Goal: Task Accomplishment & Management: Manage account settings

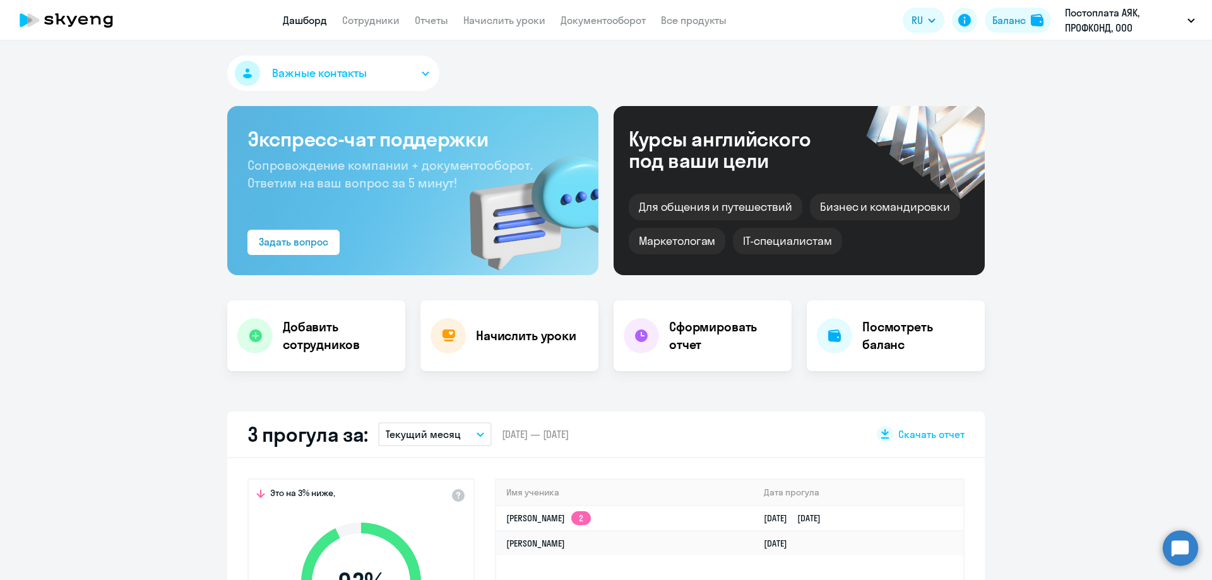
select select "30"
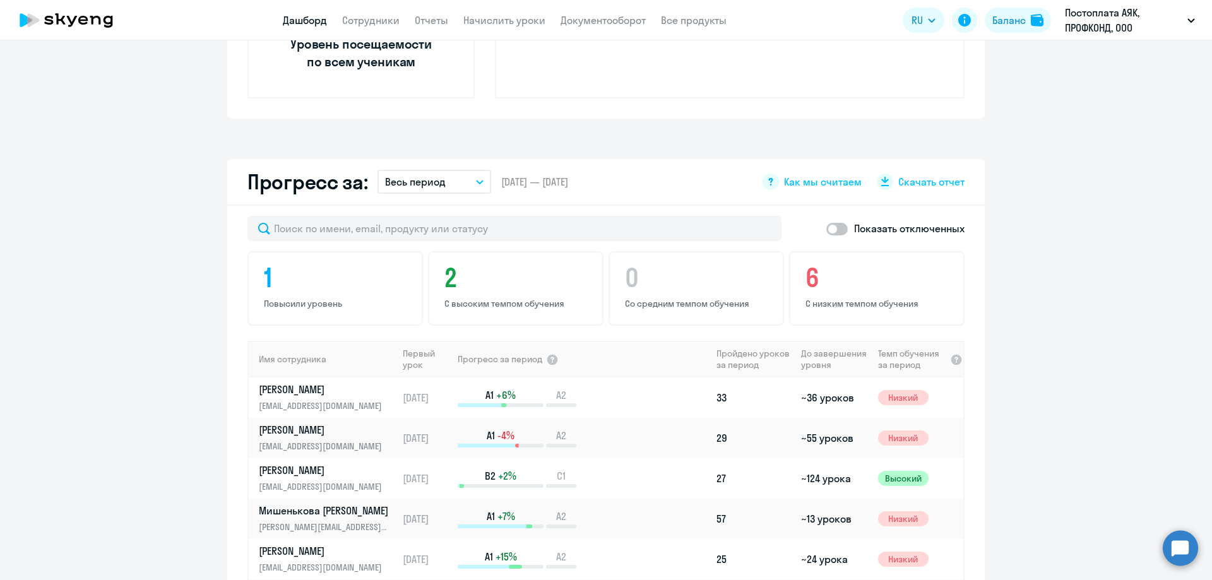
scroll to position [453, 0]
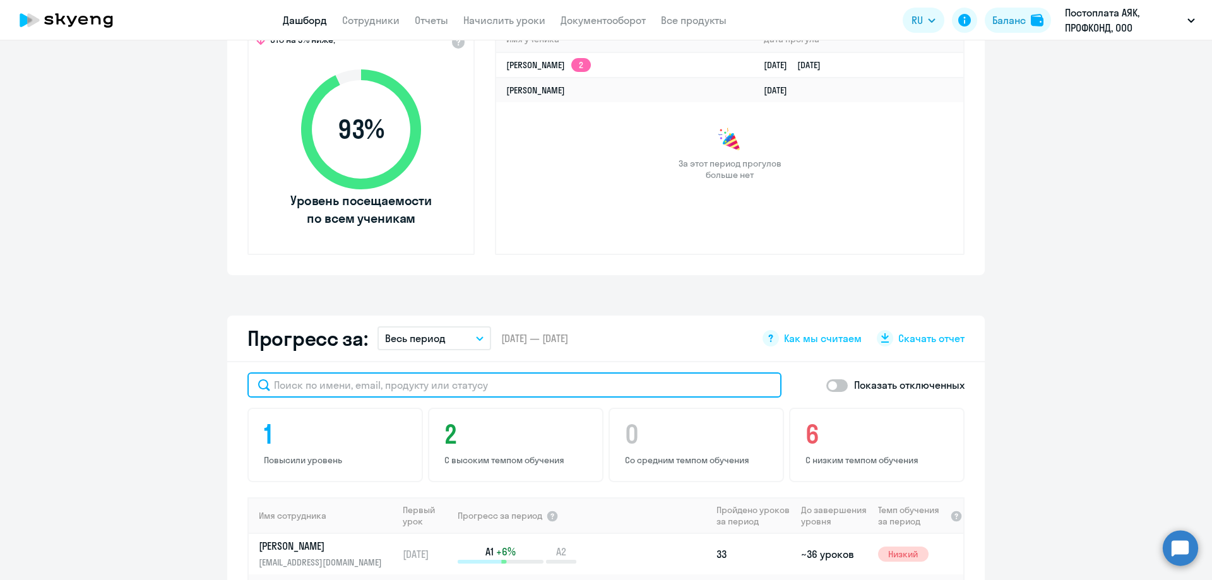
click at [289, 393] on input "text" at bounding box center [514, 385] width 534 height 25
type input "ма"
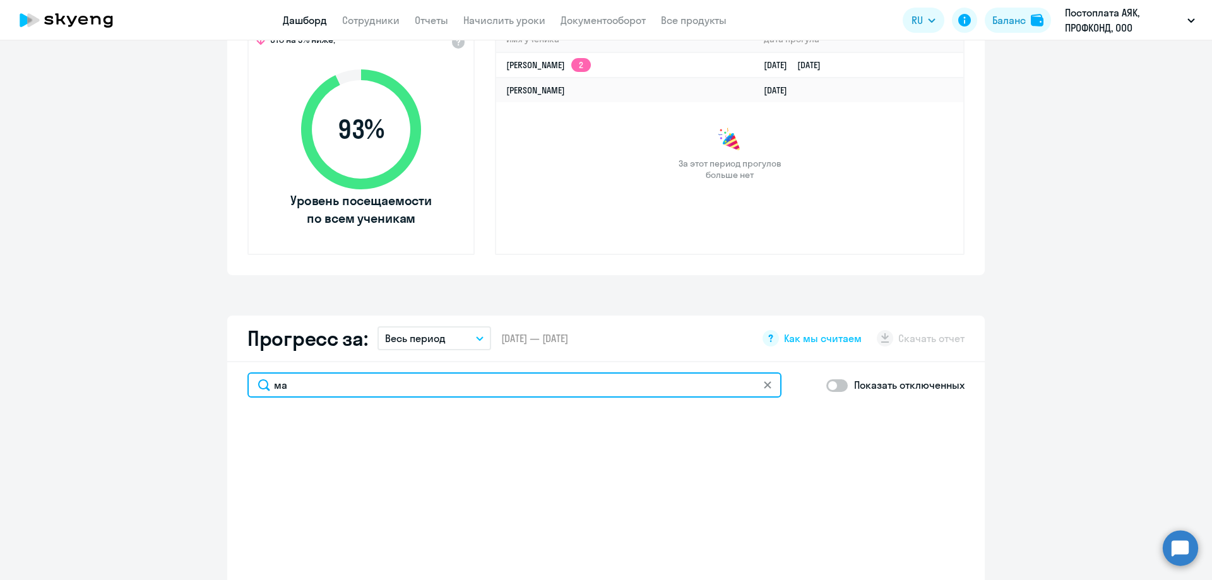
select select "30"
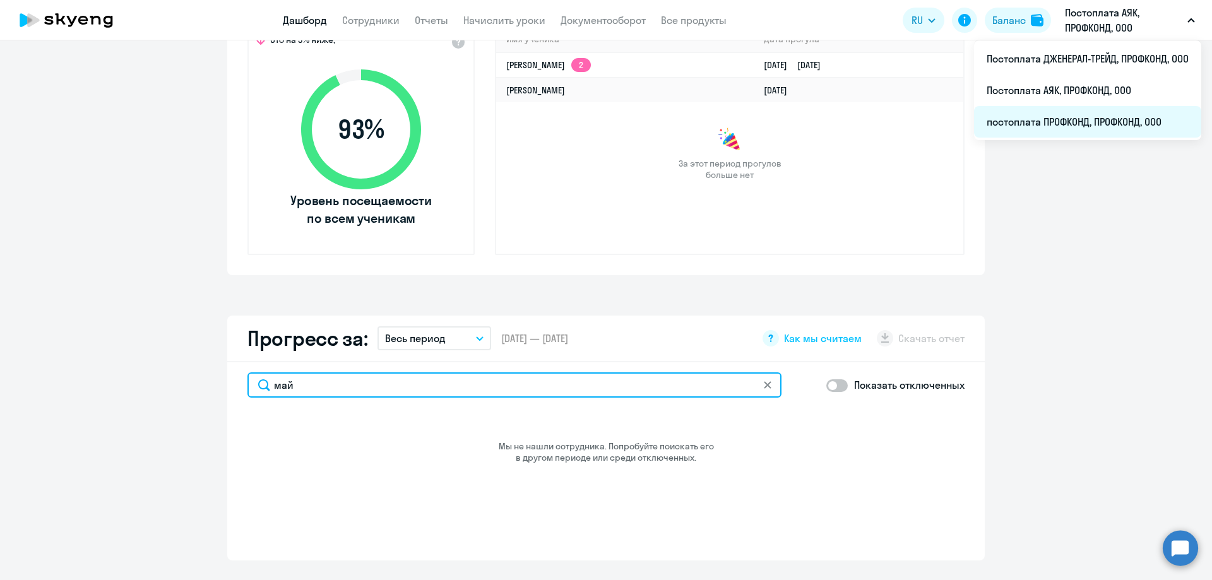
type input "май"
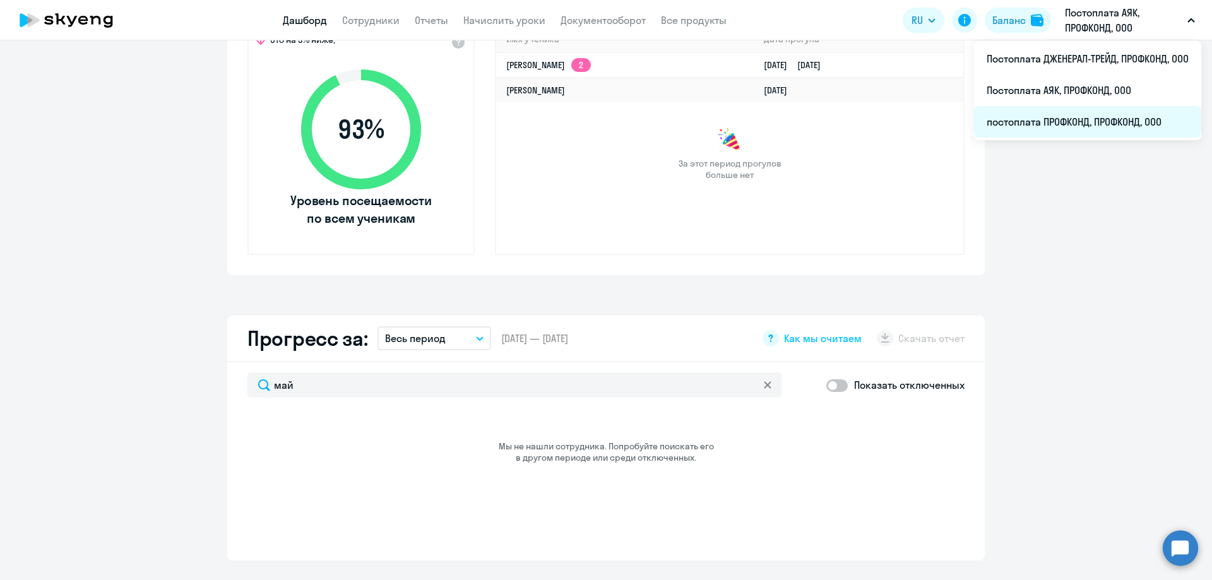
click at [1068, 124] on li "постоплата ПРОФКОНД, ПРОФКОНД, ООО" at bounding box center [1087, 122] width 227 height 32
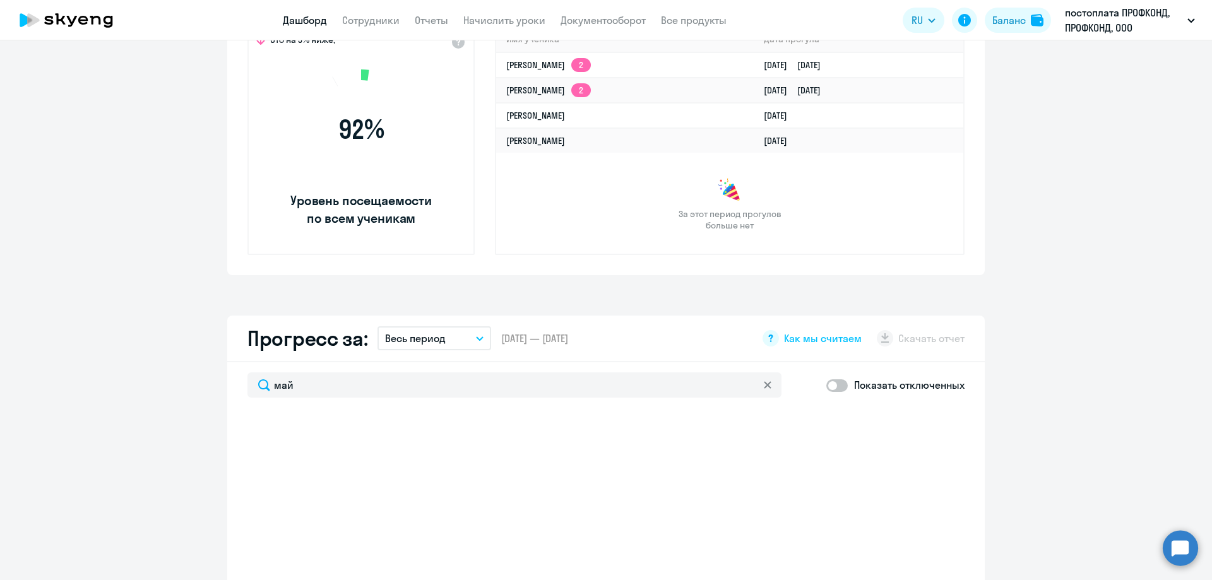
select select "30"
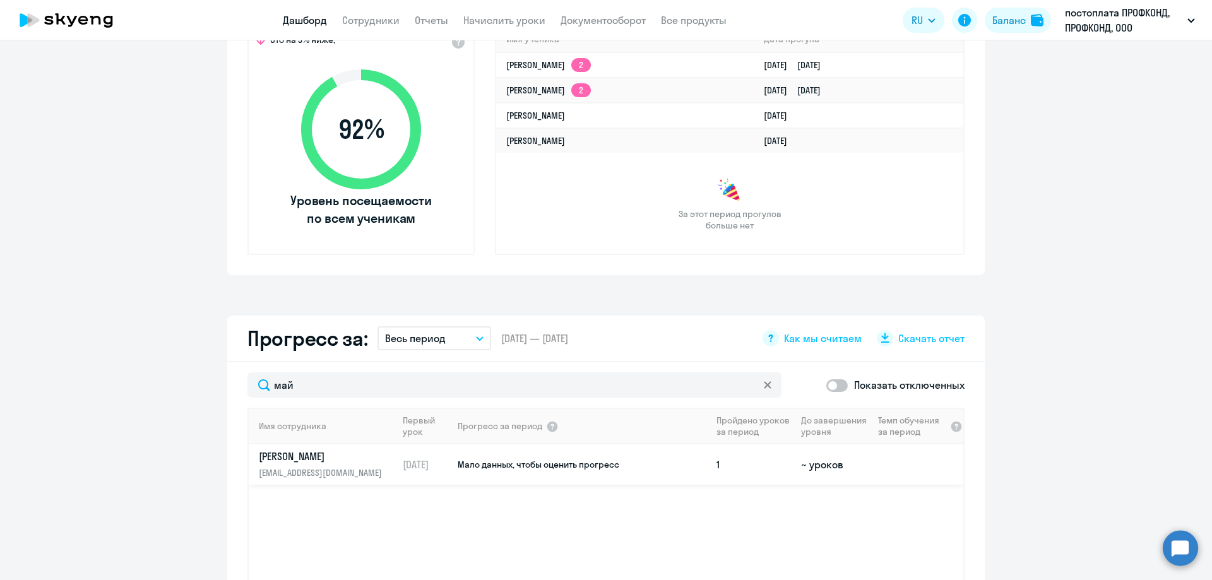
click at [312, 461] on p "[PERSON_NAME]" at bounding box center [324, 457] width 130 height 14
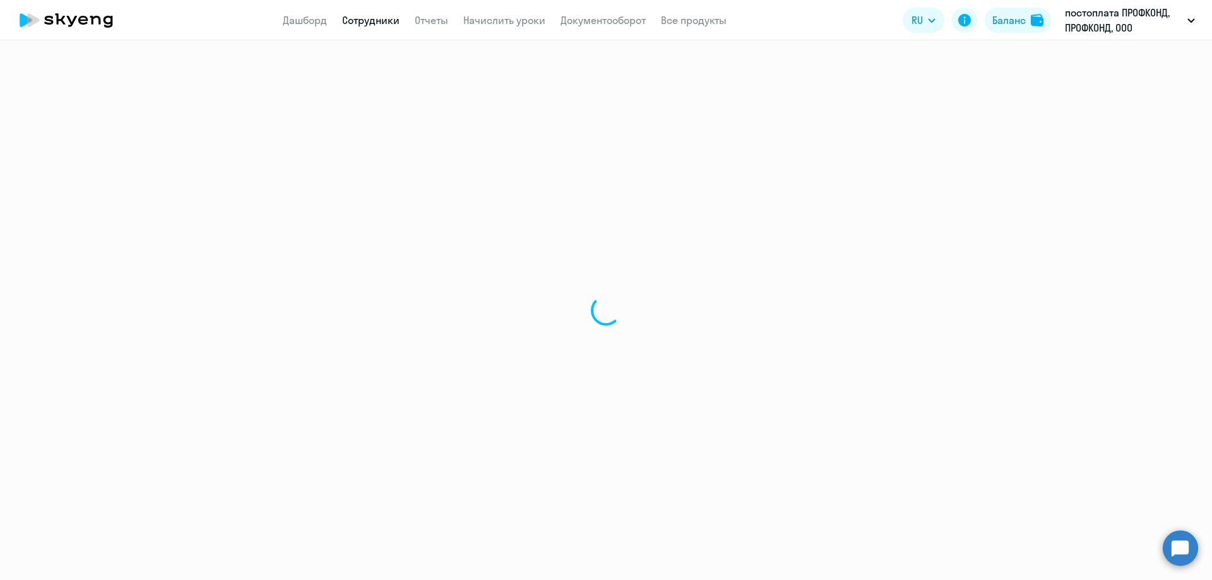
select select "english"
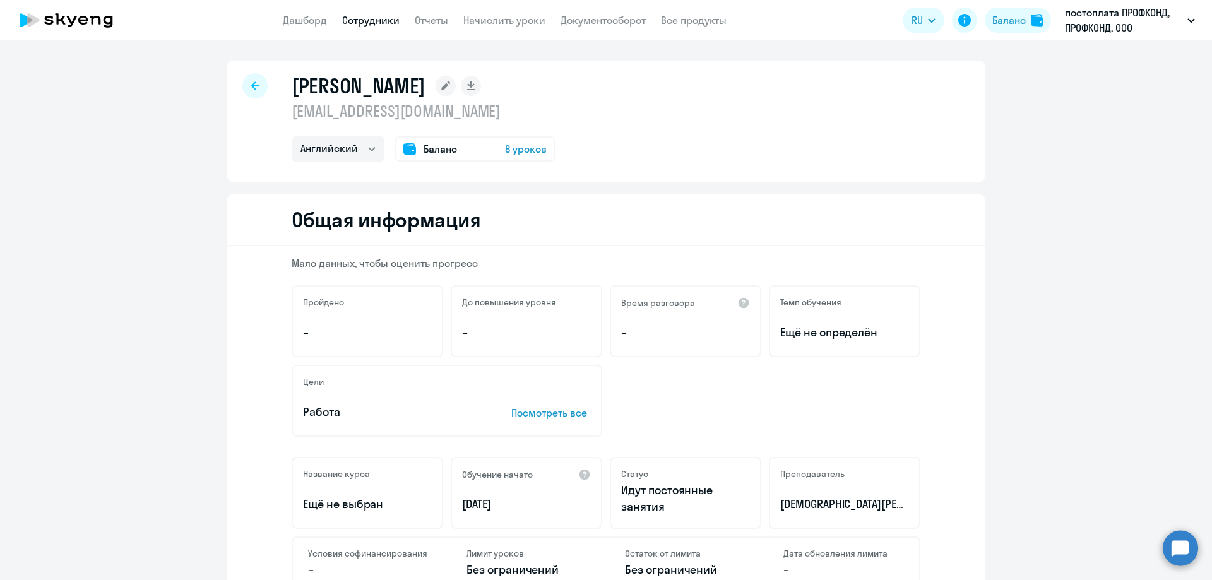
click at [251, 85] on icon at bounding box center [255, 85] width 8 height 9
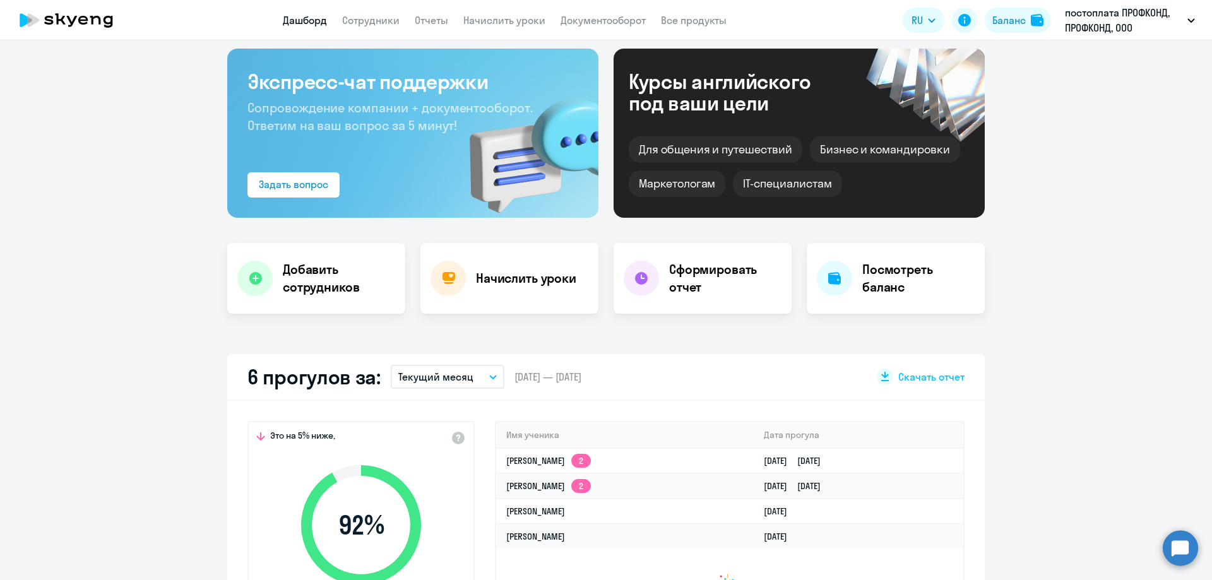
scroll to position [189, 0]
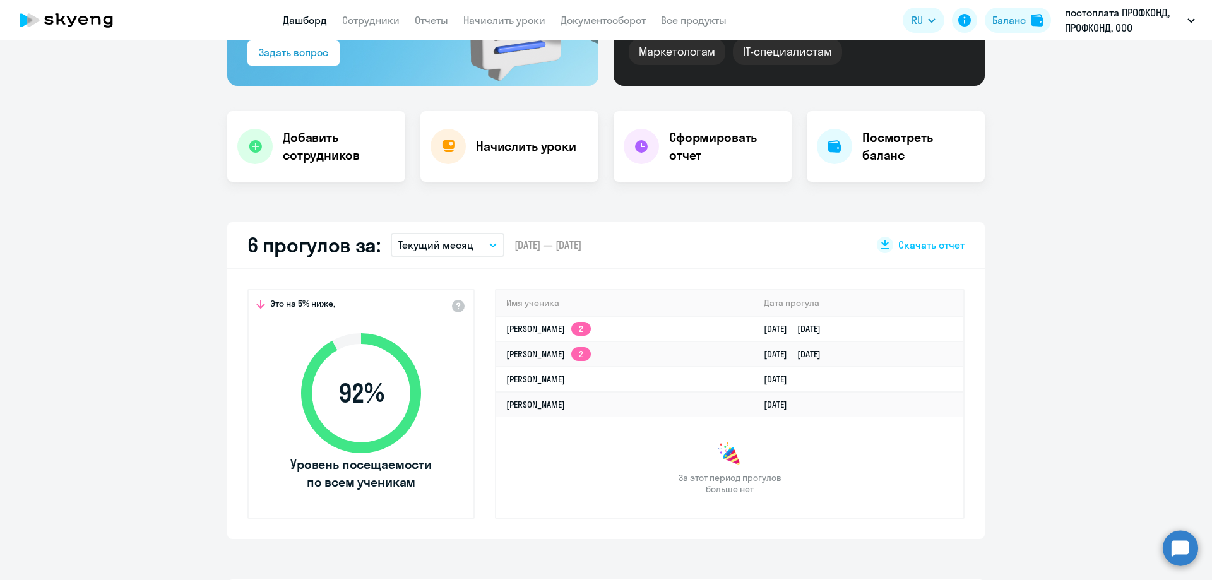
select select "30"
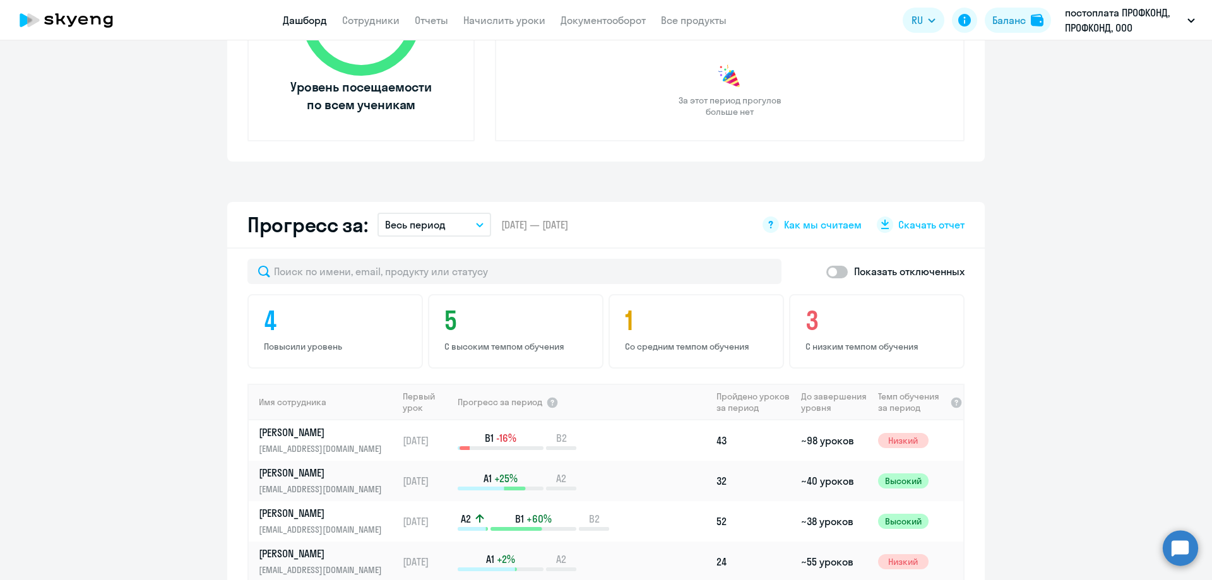
scroll to position [568, 0]
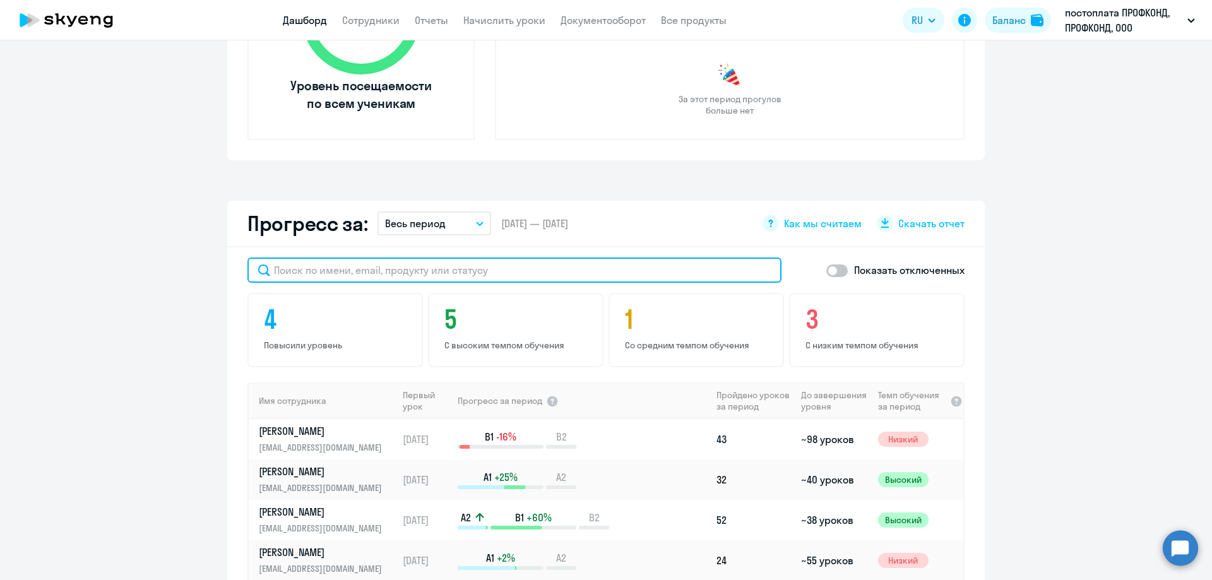
click at [340, 267] on input "text" at bounding box center [514, 270] width 534 height 25
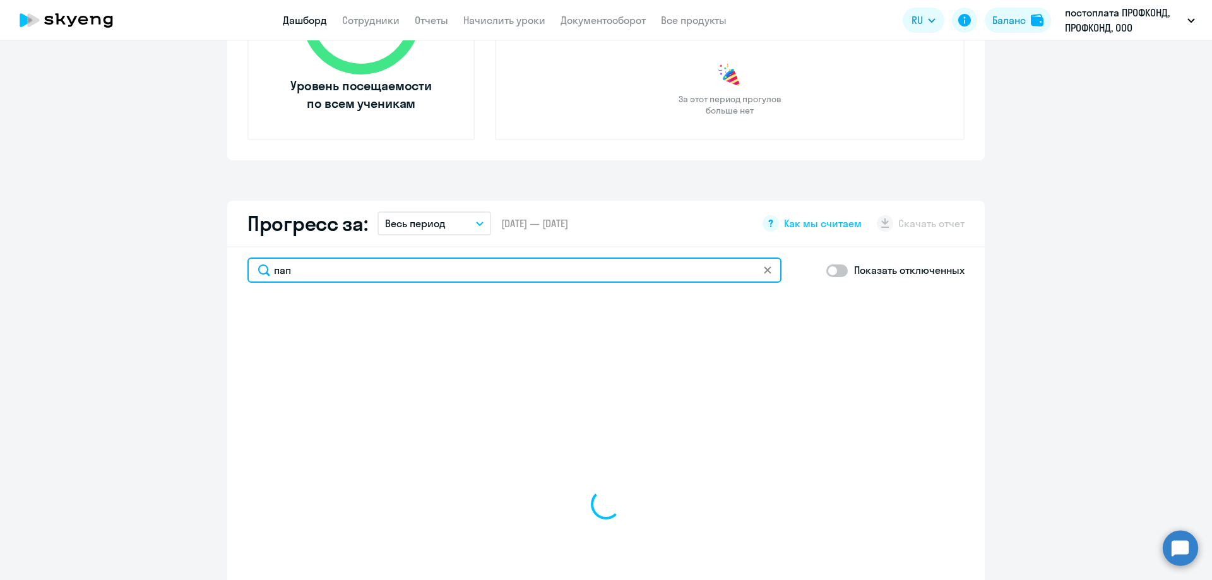
type input "папш"
select select "30"
type input "папшев"
select select "30"
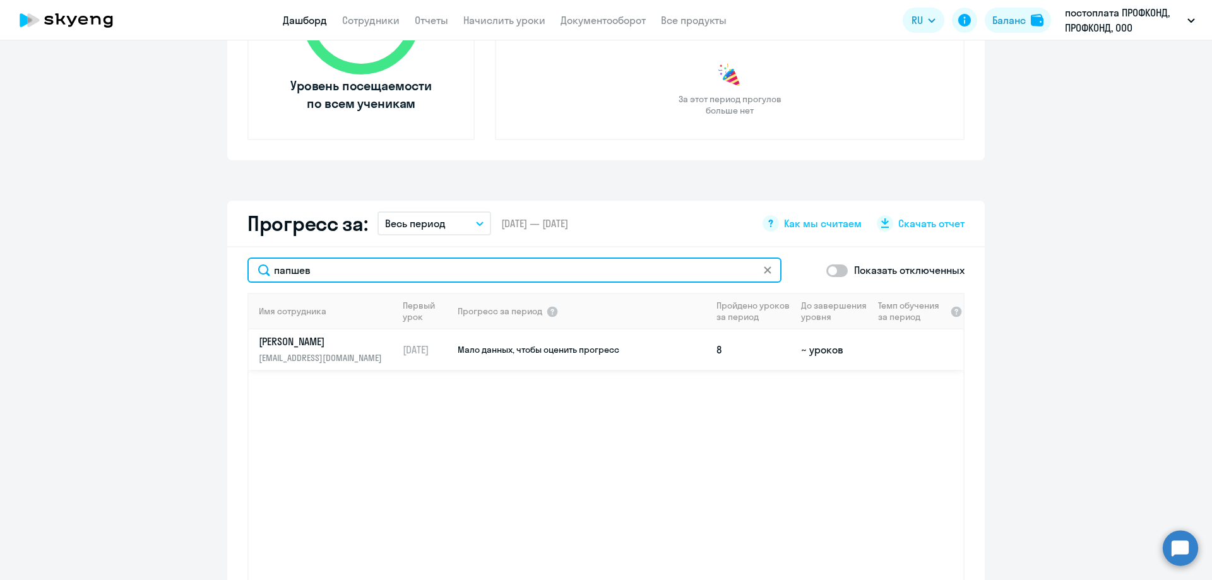
type input "папшев"
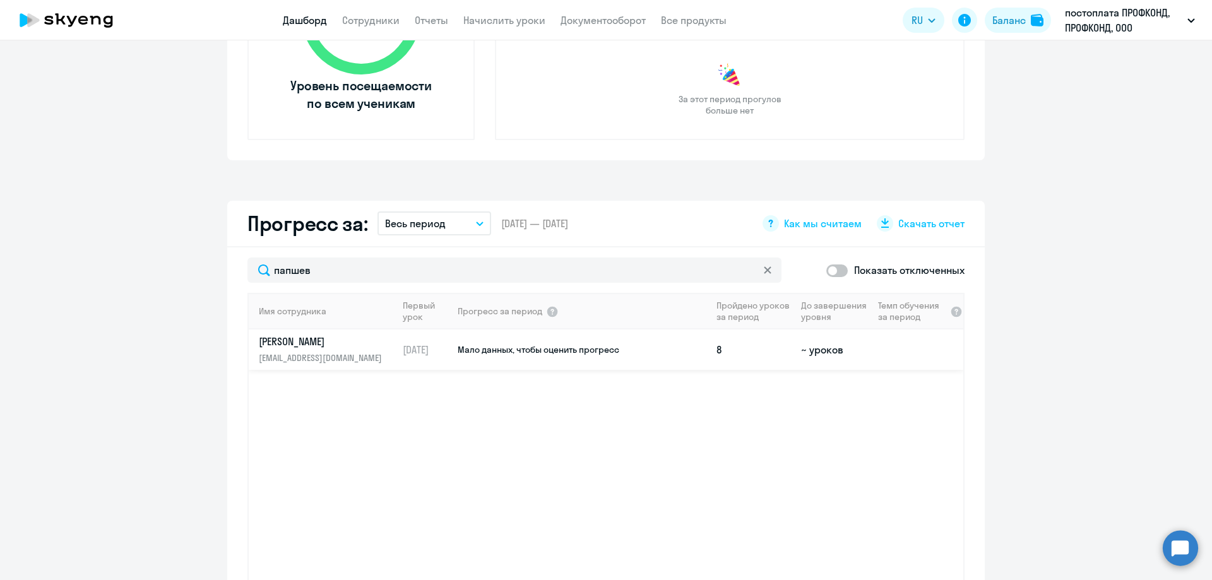
click at [285, 357] on p "[EMAIL_ADDRESS][DOMAIN_NAME]" at bounding box center [324, 358] width 130 height 14
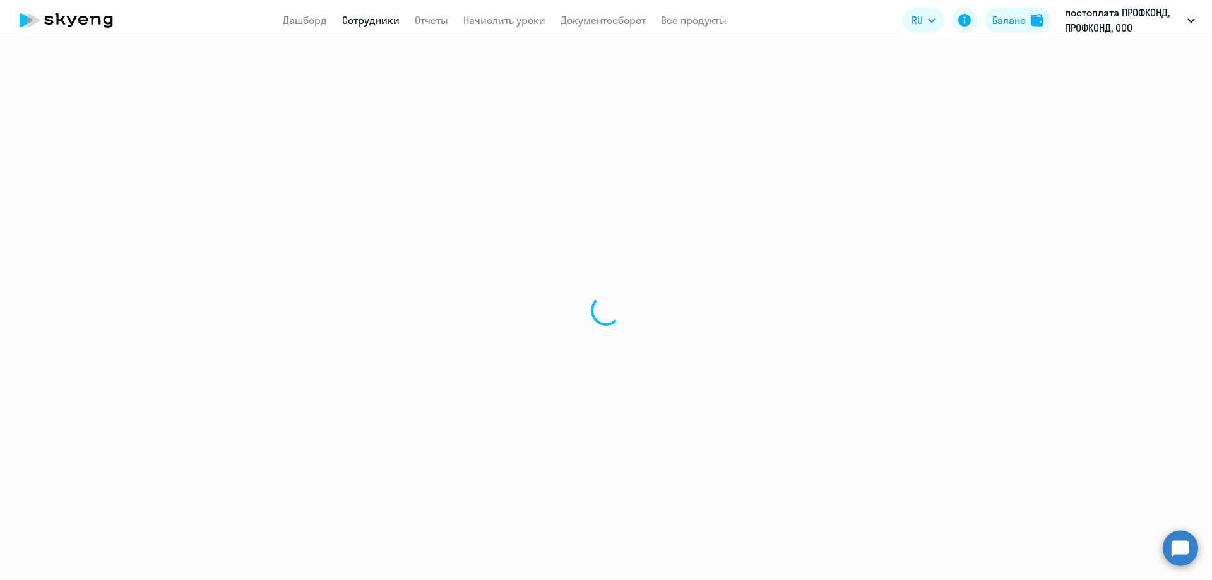
select select "english"
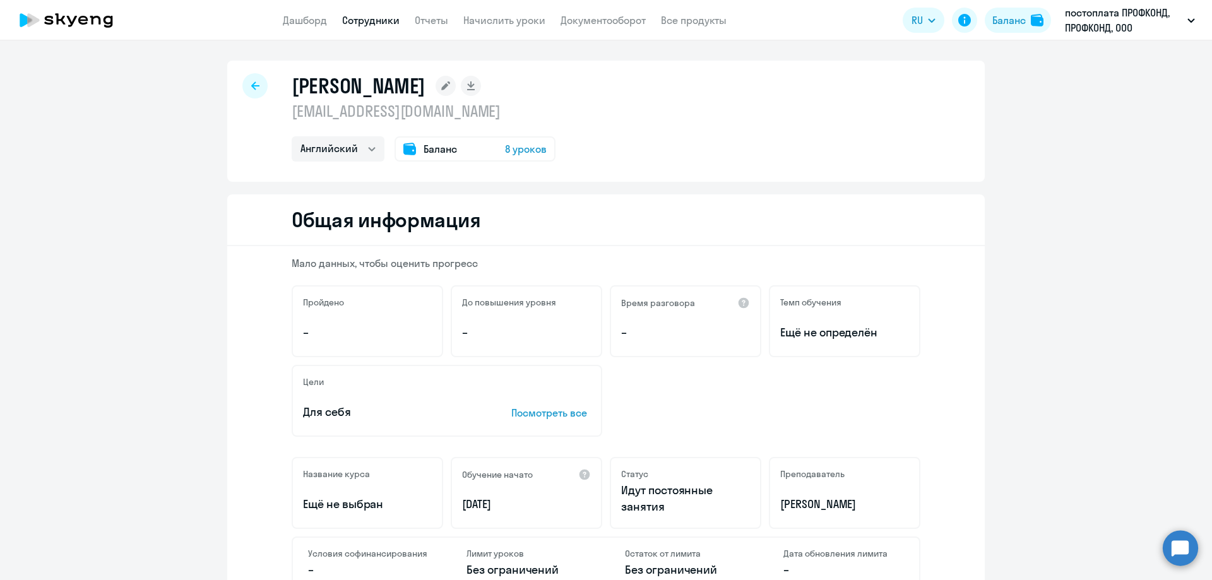
click at [251, 80] on div at bounding box center [254, 85] width 25 height 25
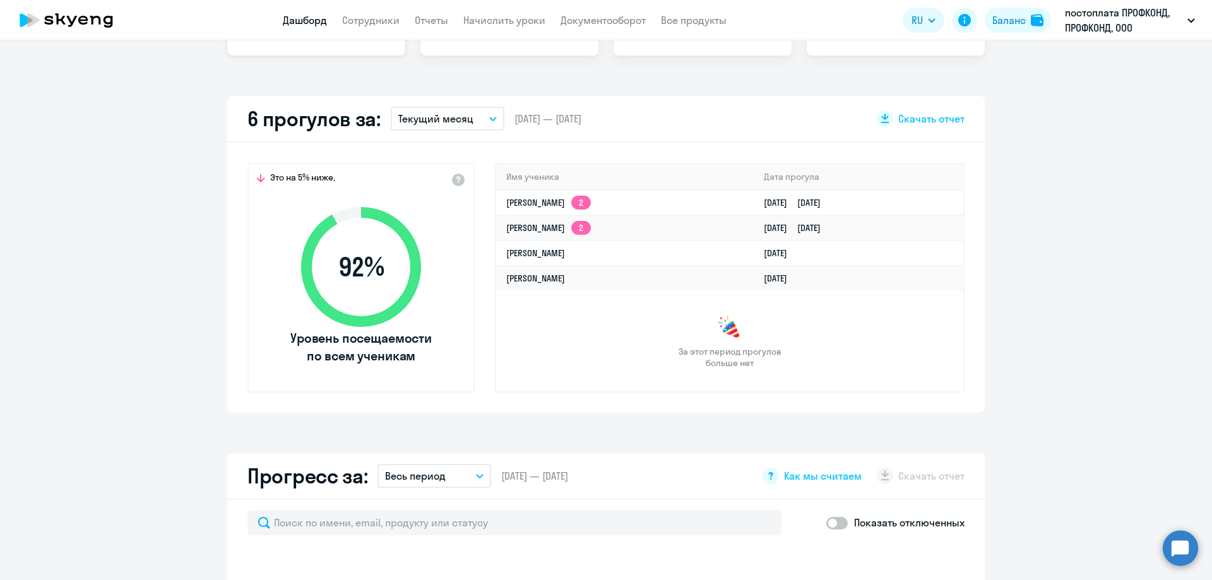
scroll to position [568, 0]
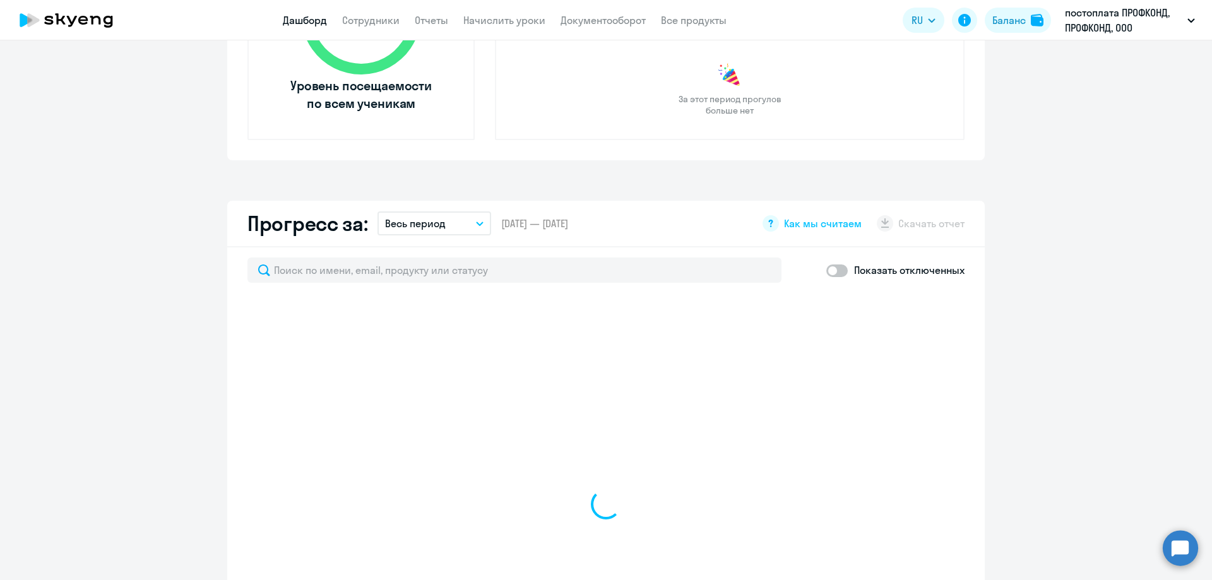
select select "30"
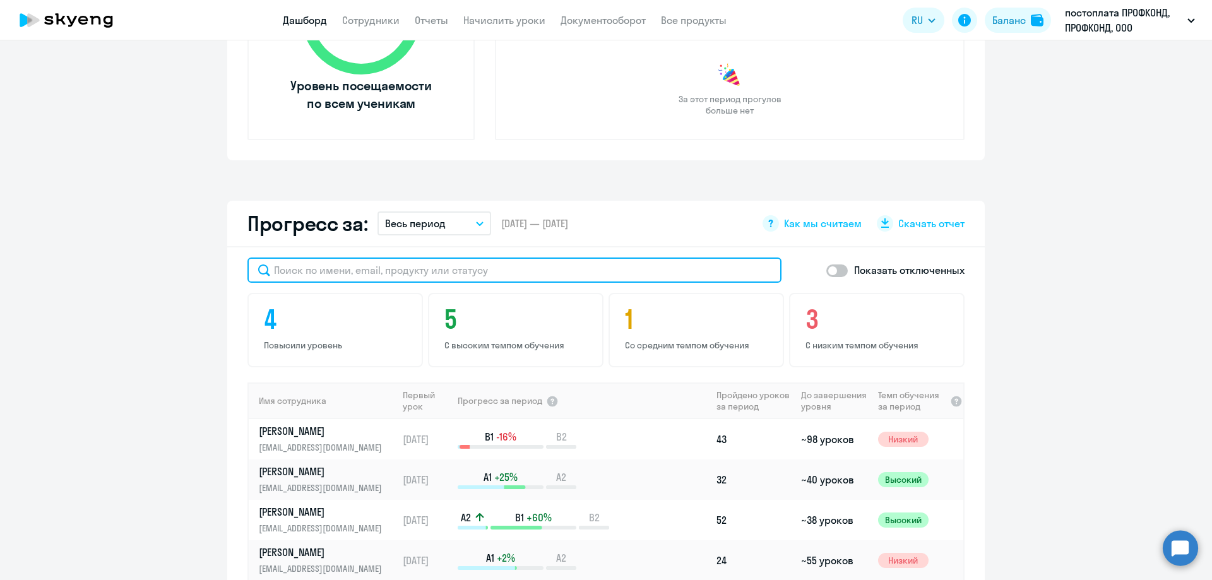
click at [290, 271] on input "text" at bounding box center [514, 270] width 534 height 25
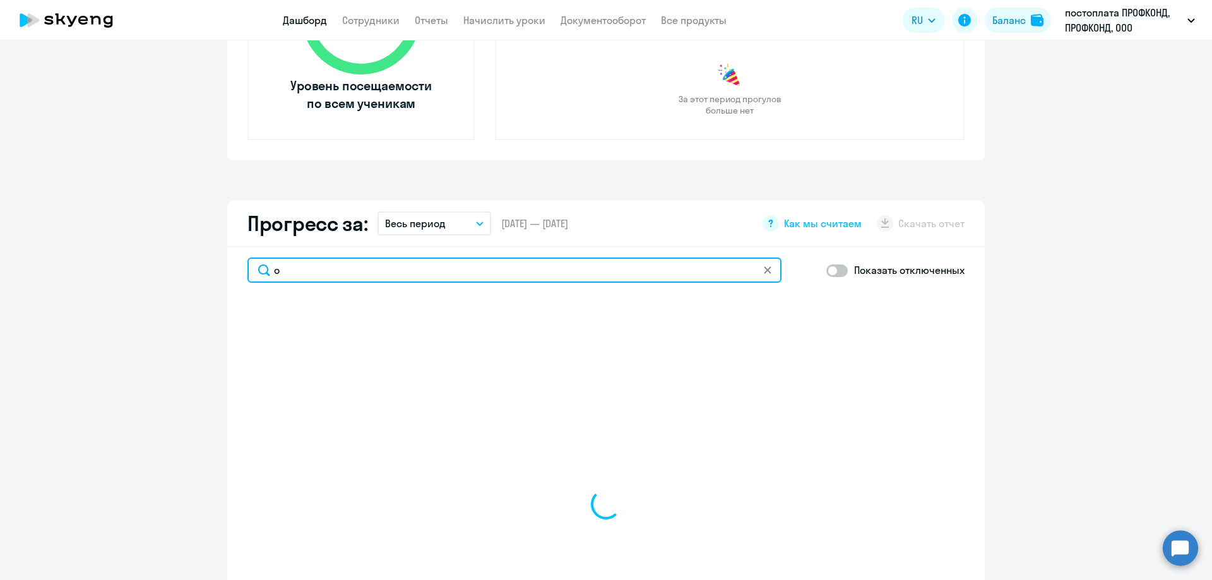
type input "от"
select select "30"
type input "отбо"
select select "30"
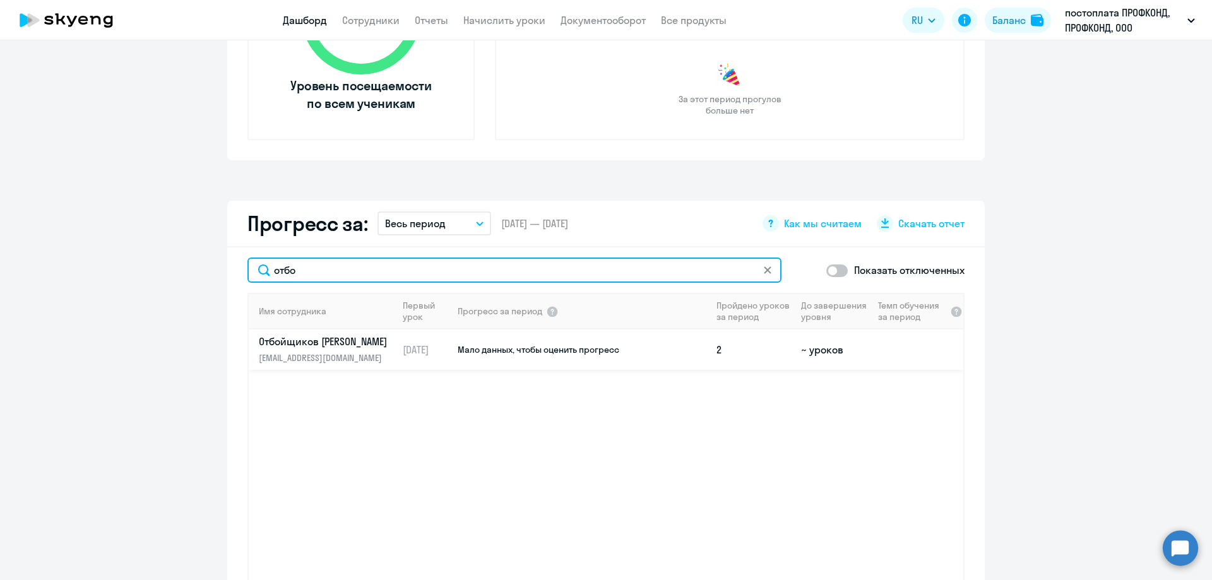
type input "отбо"
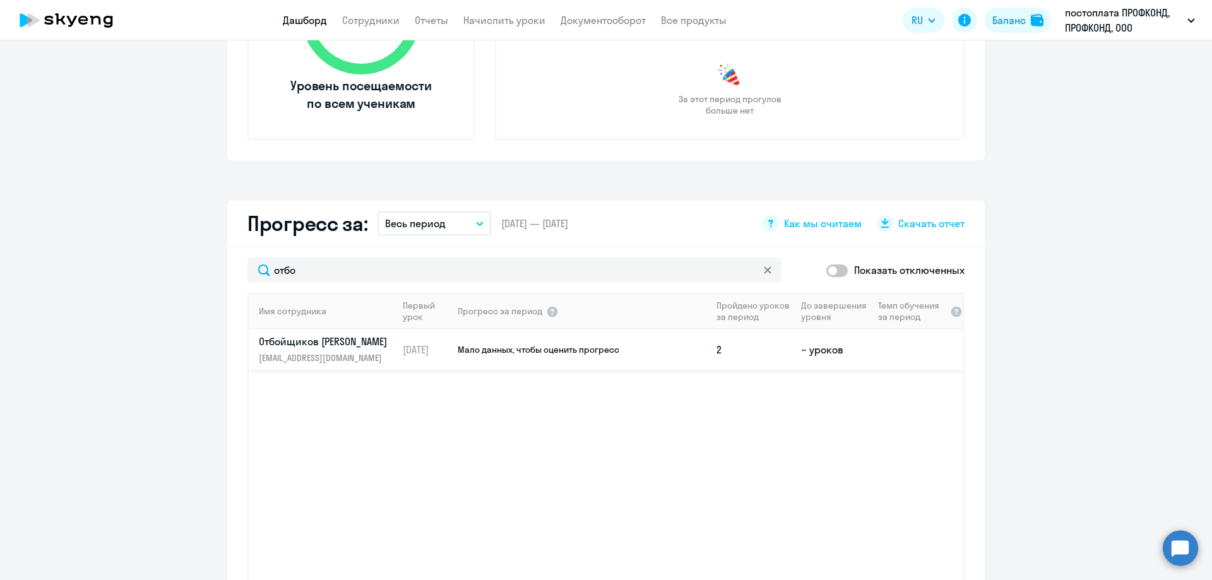
click at [323, 345] on p "Отбойщиков [PERSON_NAME]" at bounding box center [324, 342] width 130 height 14
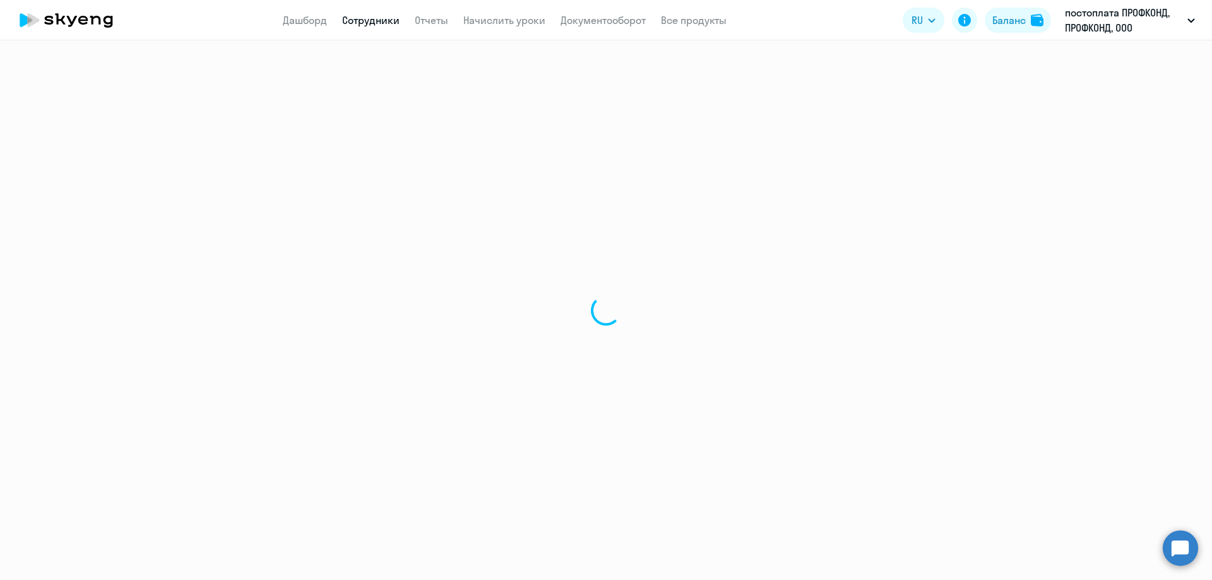
select select "english"
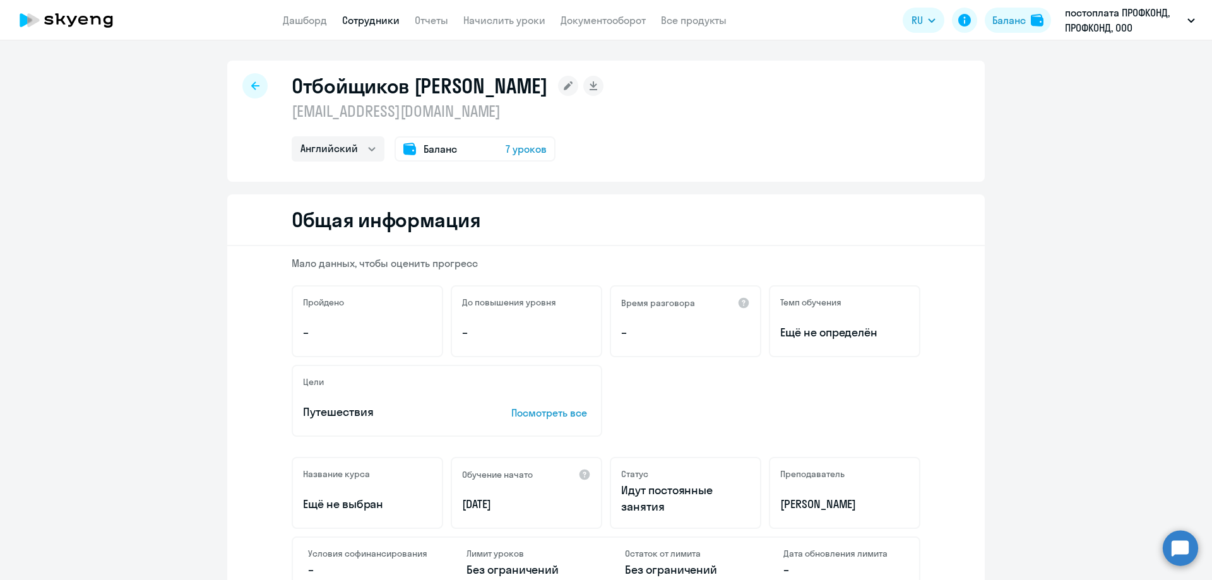
click at [251, 81] on icon at bounding box center [255, 85] width 8 height 9
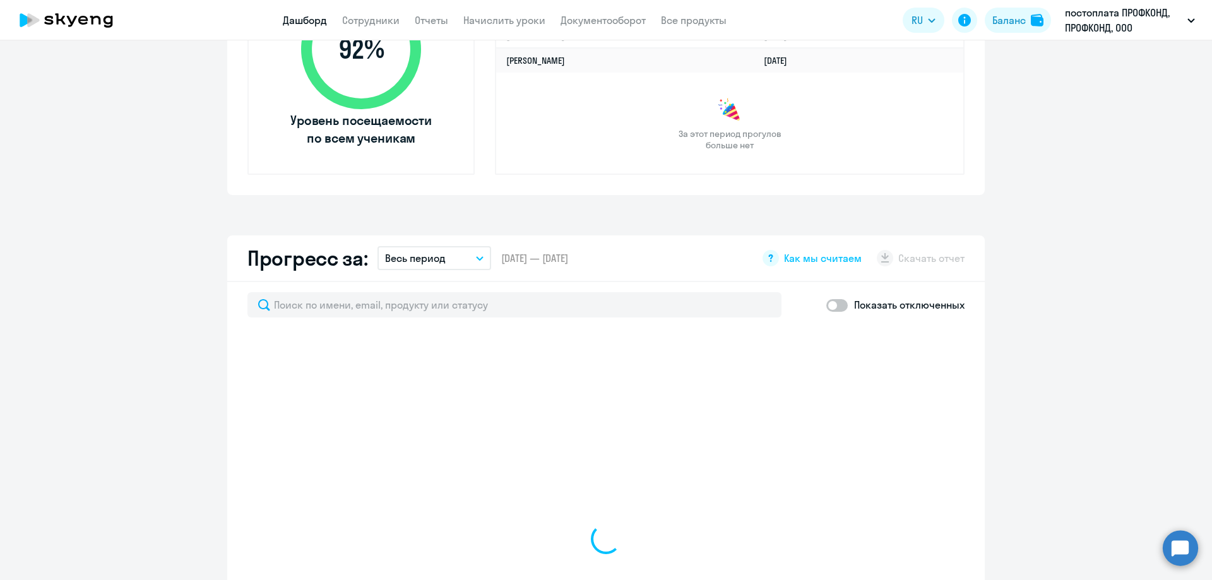
scroll to position [695, 0]
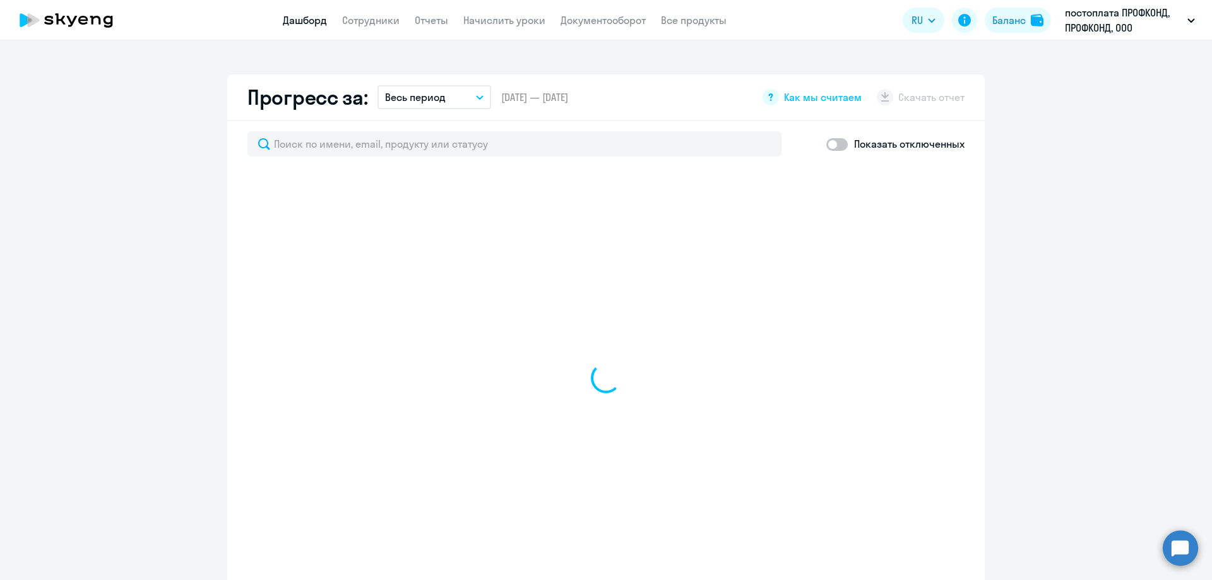
select select "30"
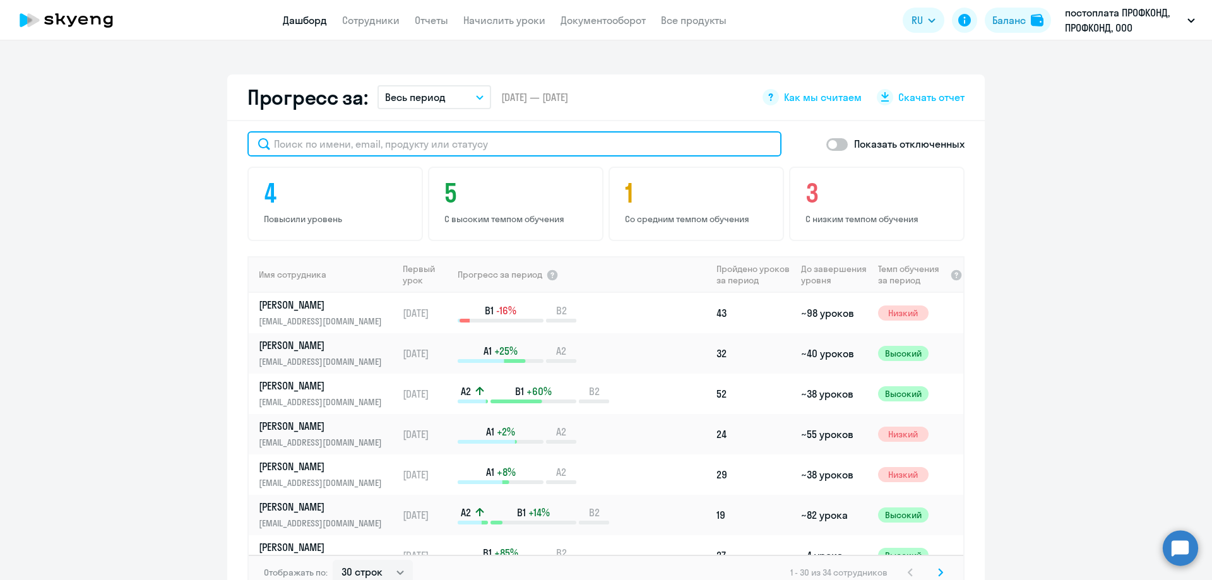
click at [331, 137] on input "text" at bounding box center [514, 143] width 534 height 25
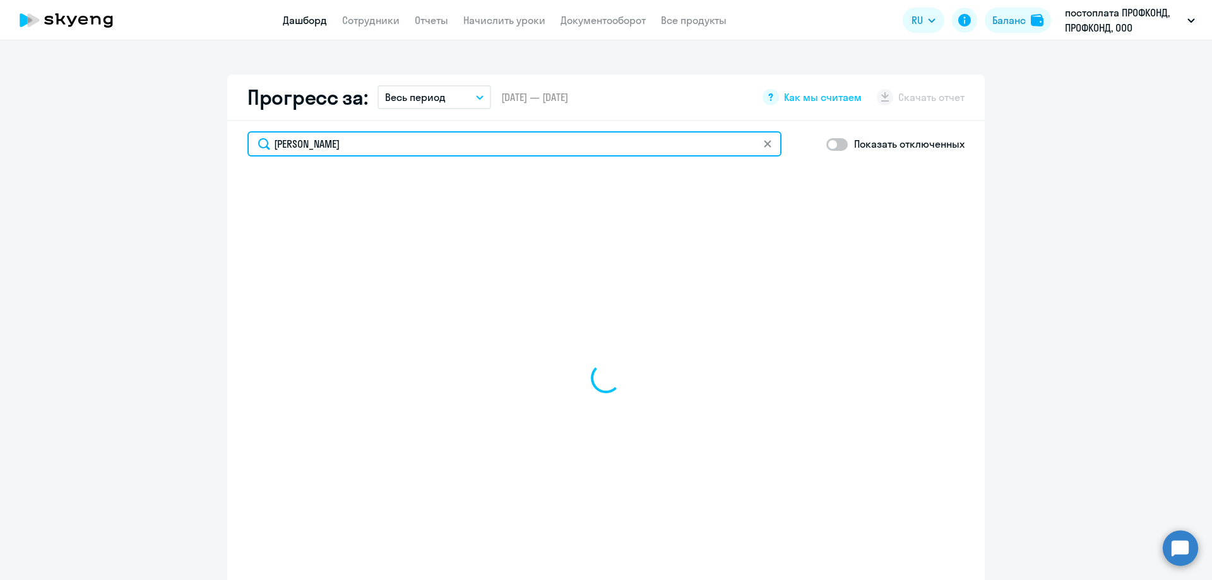
type input "[PERSON_NAME]"
select select "30"
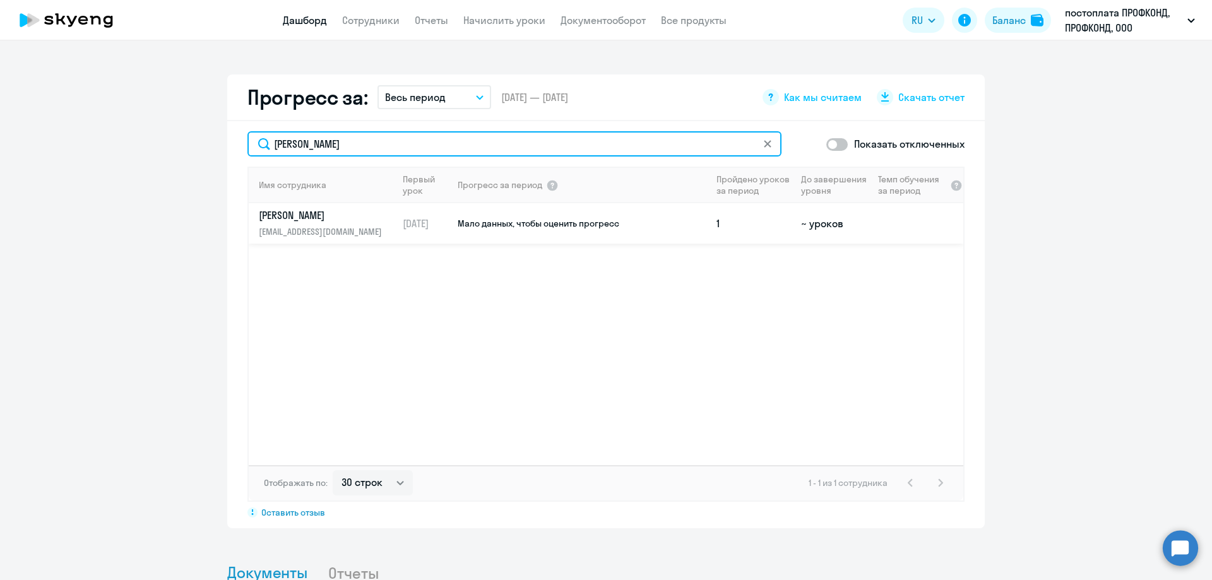
type input "[PERSON_NAME]"
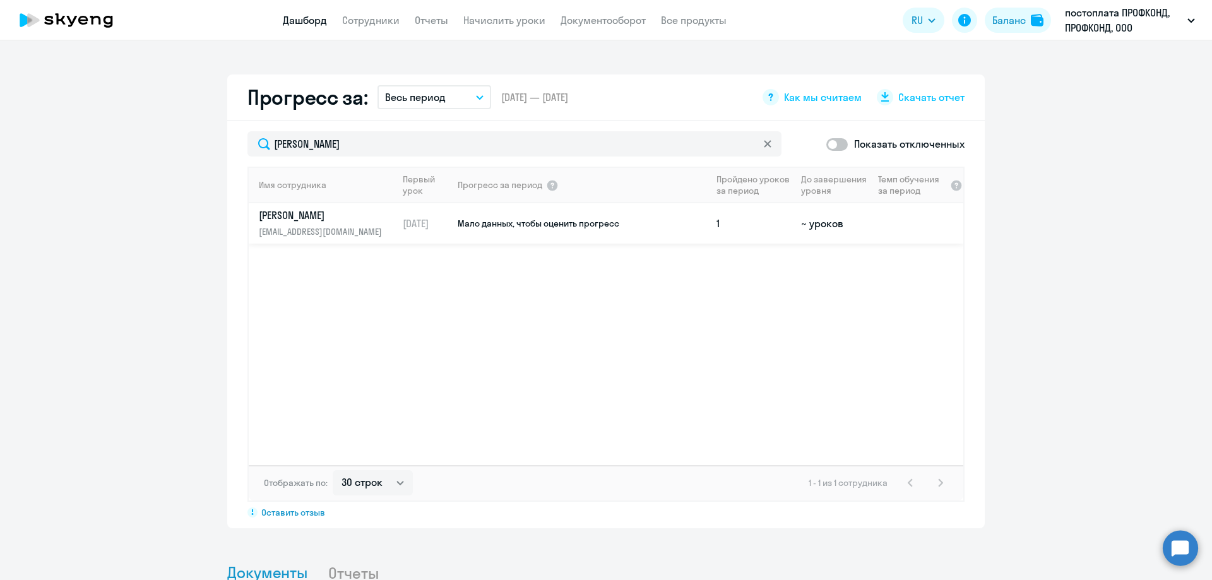
click at [321, 217] on p "[PERSON_NAME]" at bounding box center [324, 215] width 130 height 14
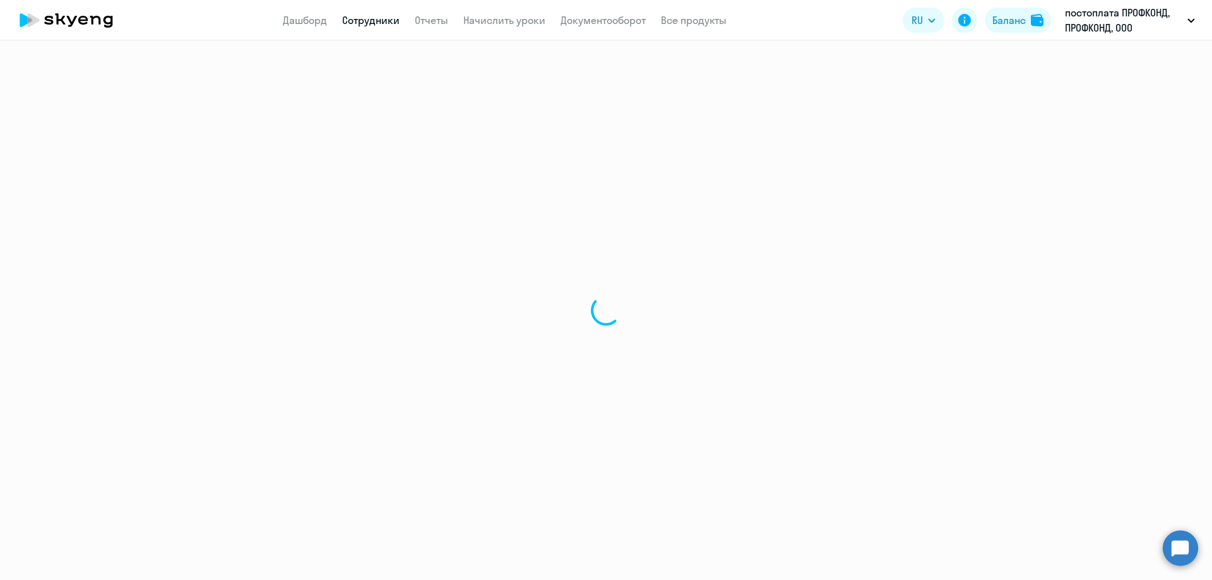
select select "english"
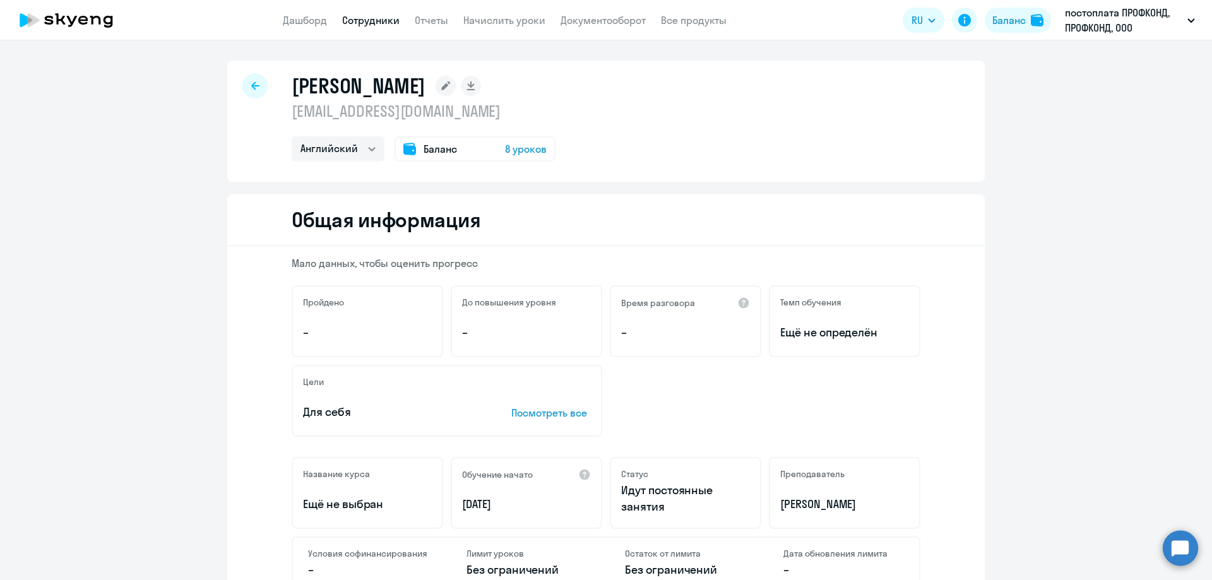
click at [246, 88] on div at bounding box center [254, 85] width 25 height 25
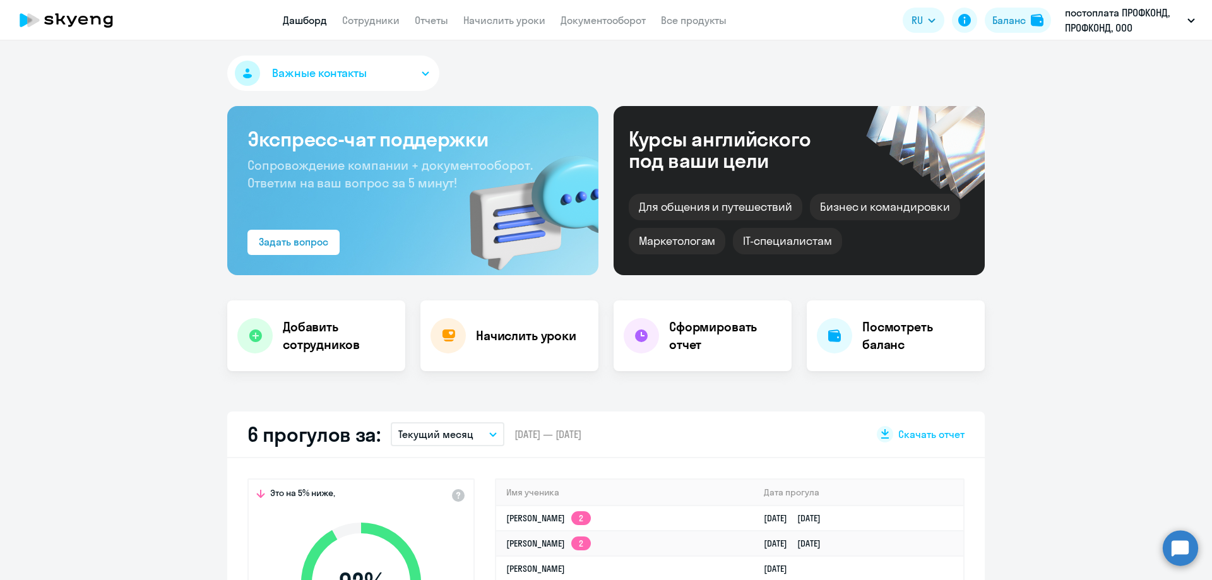
select select "30"
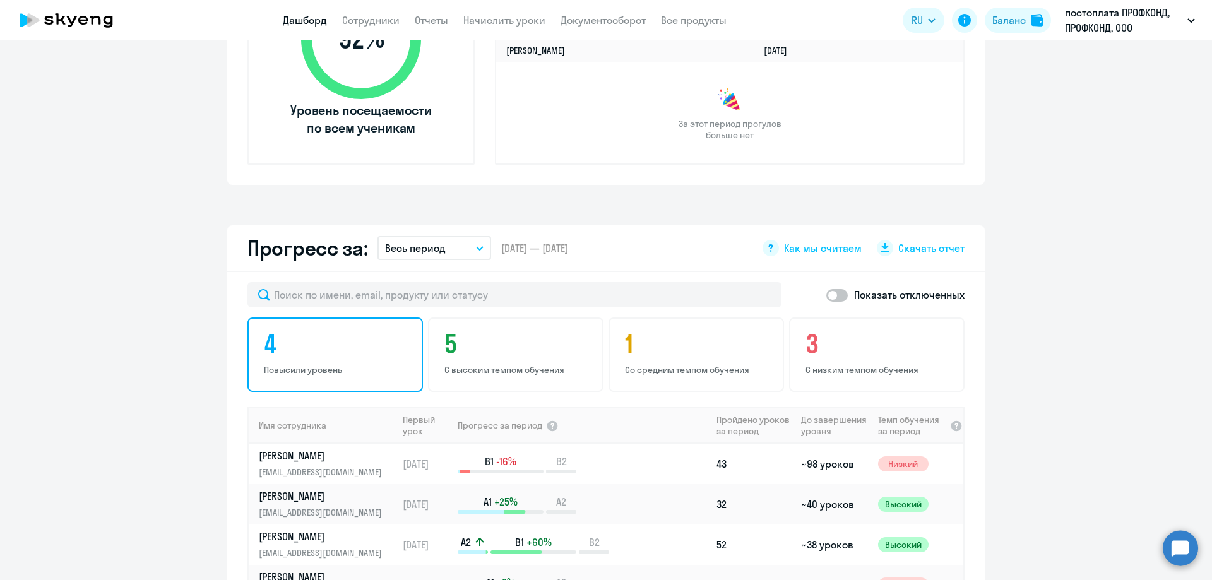
scroll to position [568, 0]
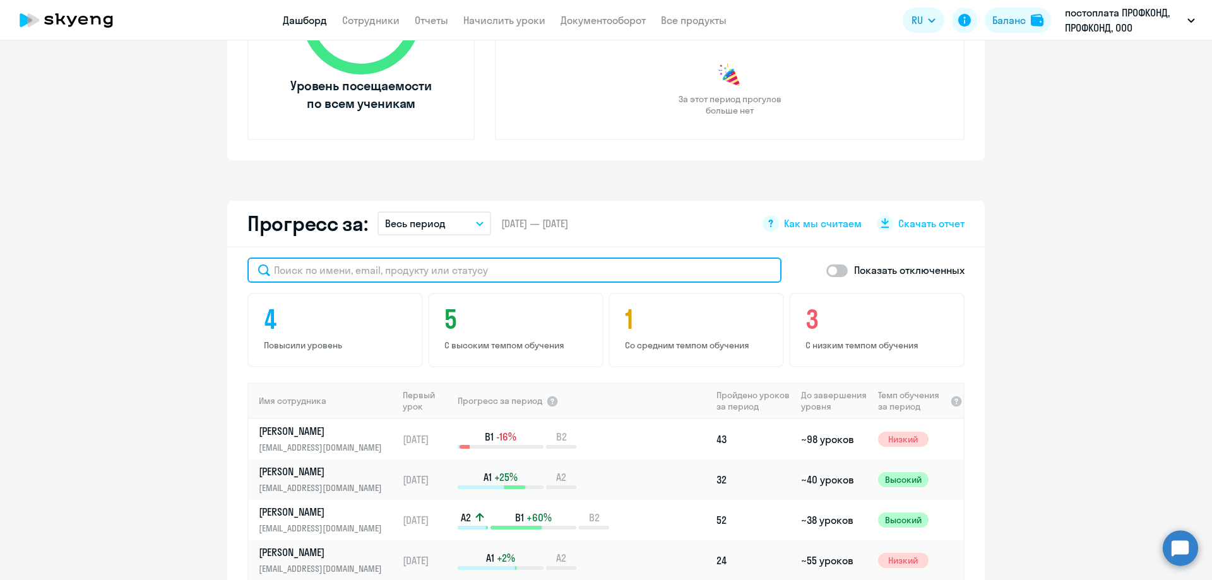
click at [290, 268] on input "text" at bounding box center [514, 270] width 534 height 25
type input "вас"
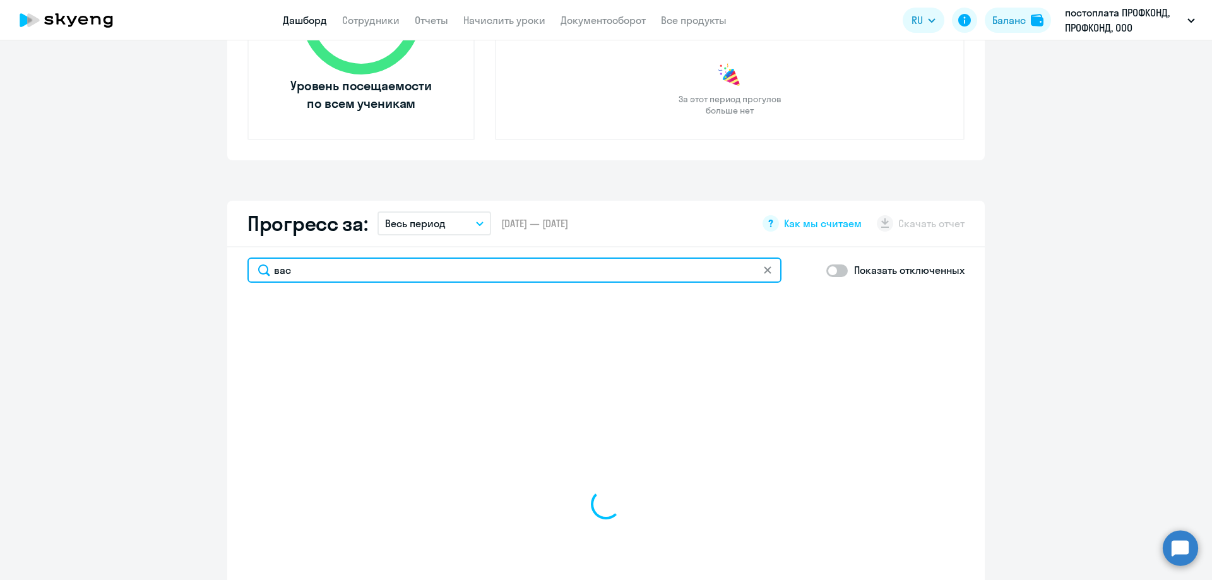
select select "30"
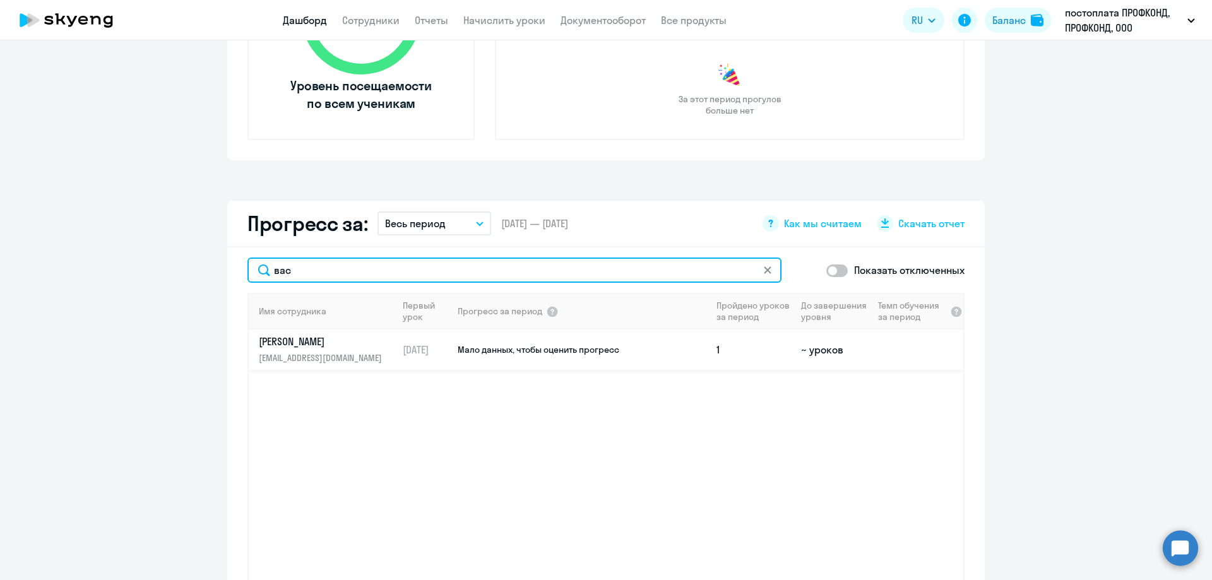
type input "вас"
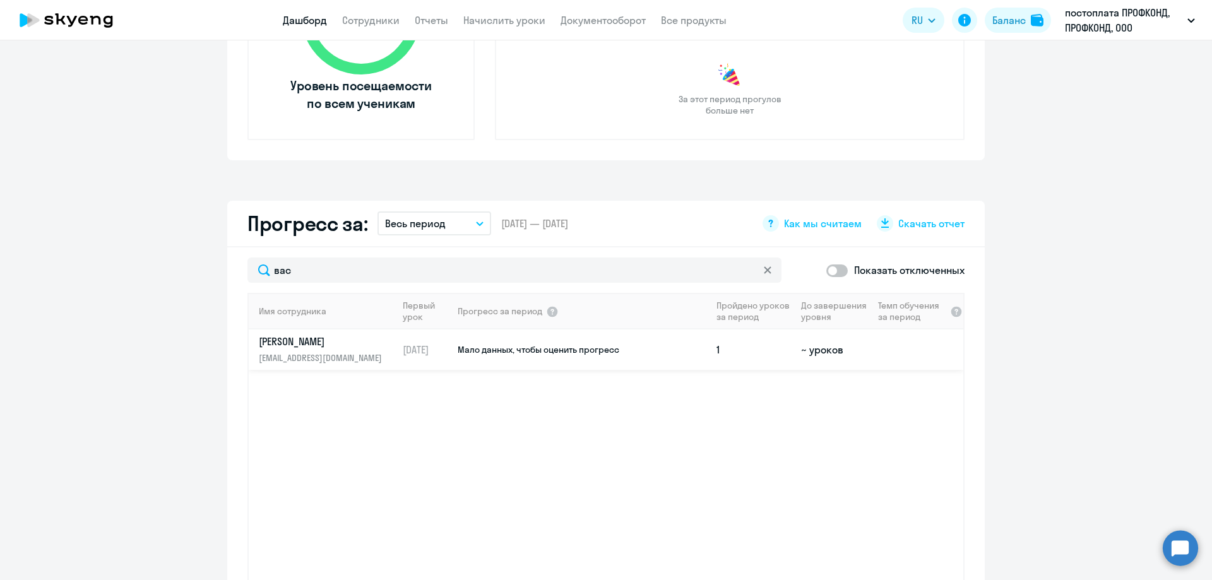
click at [326, 361] on p "[EMAIL_ADDRESS][DOMAIN_NAME]" at bounding box center [324, 358] width 130 height 14
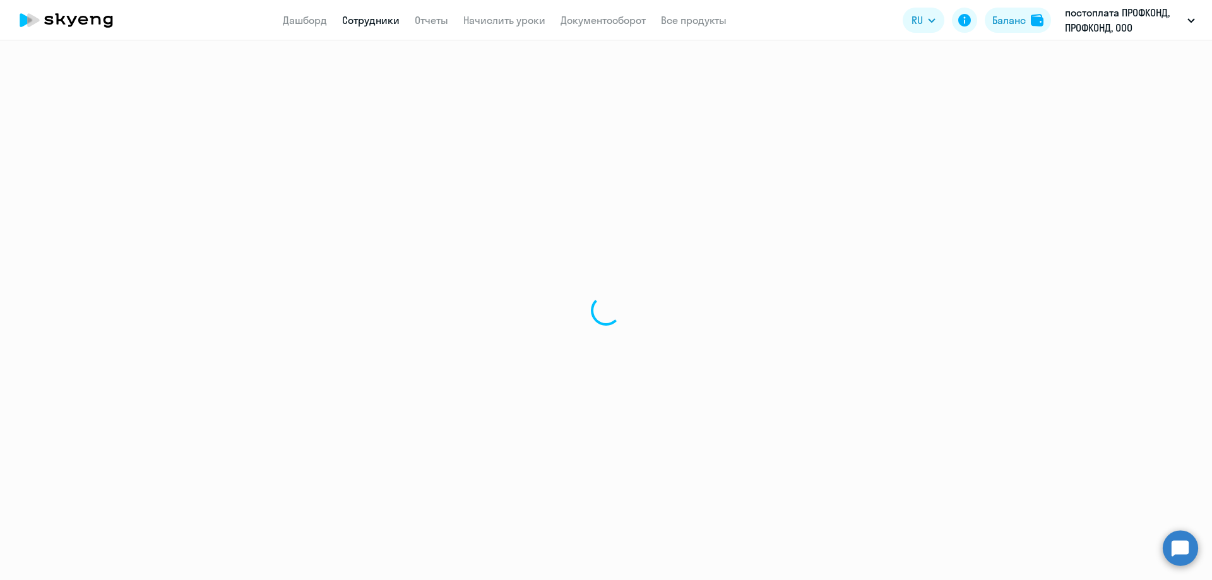
select select "english"
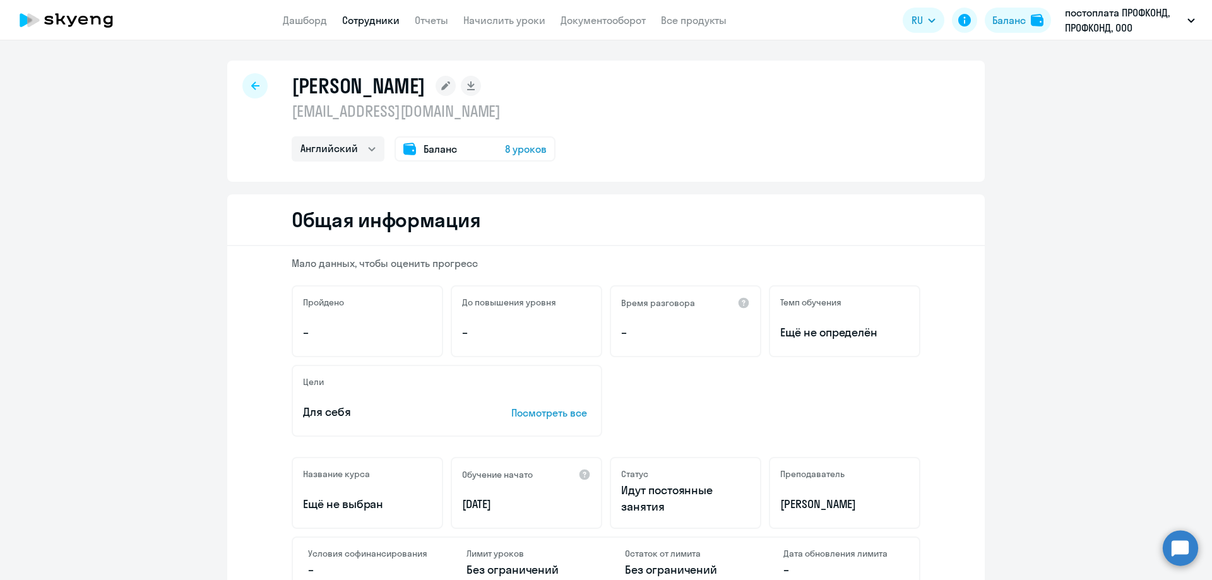
click at [242, 83] on div at bounding box center [254, 85] width 25 height 25
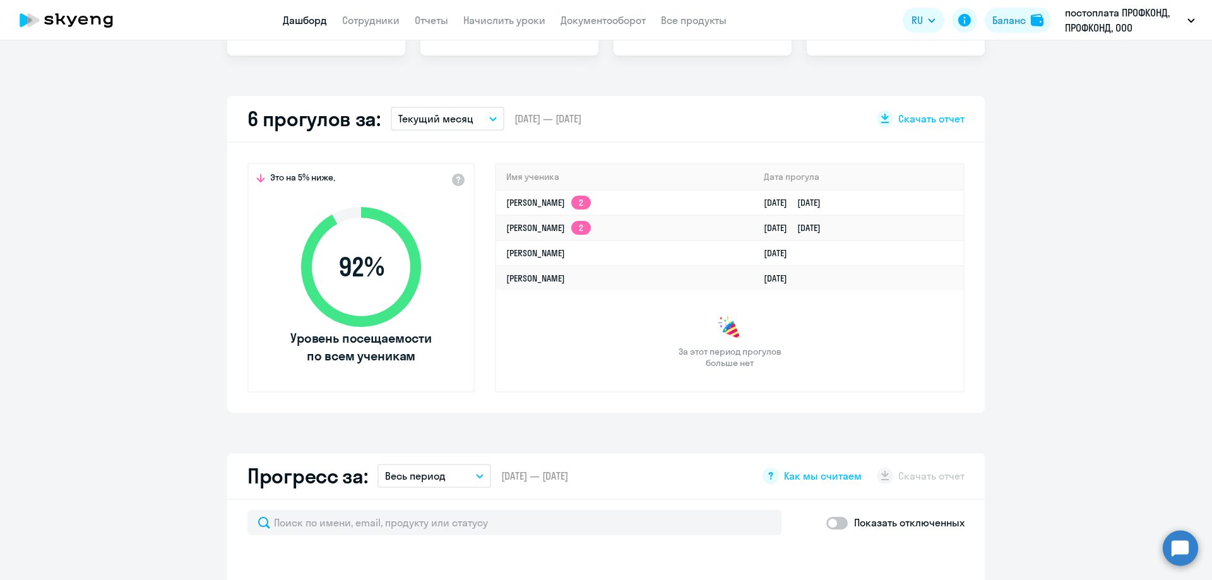
scroll to position [568, 0]
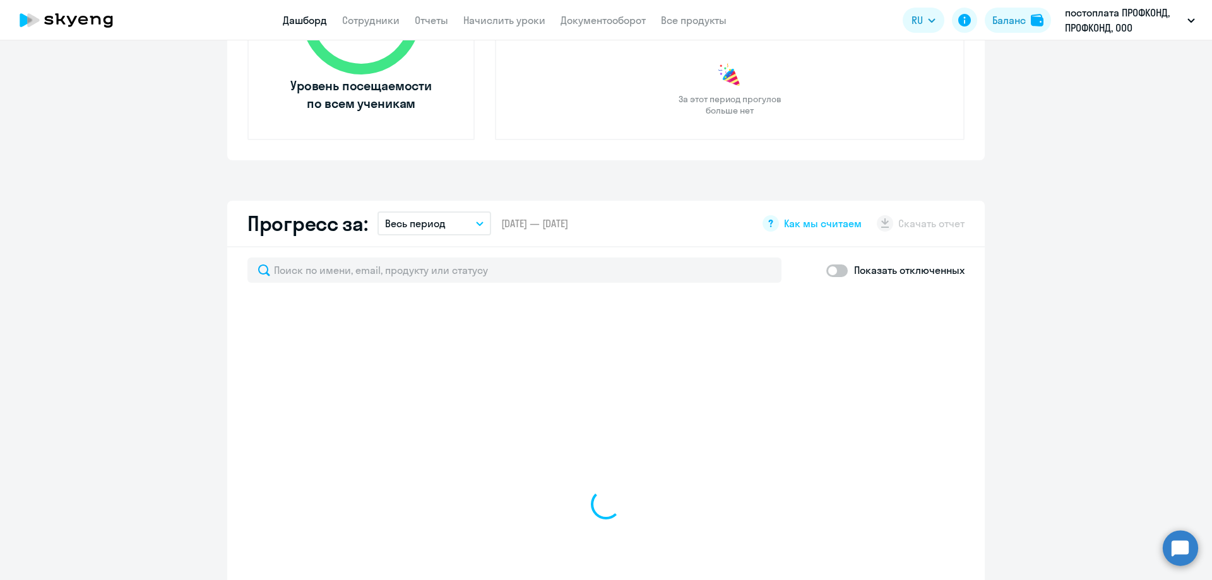
select select "30"
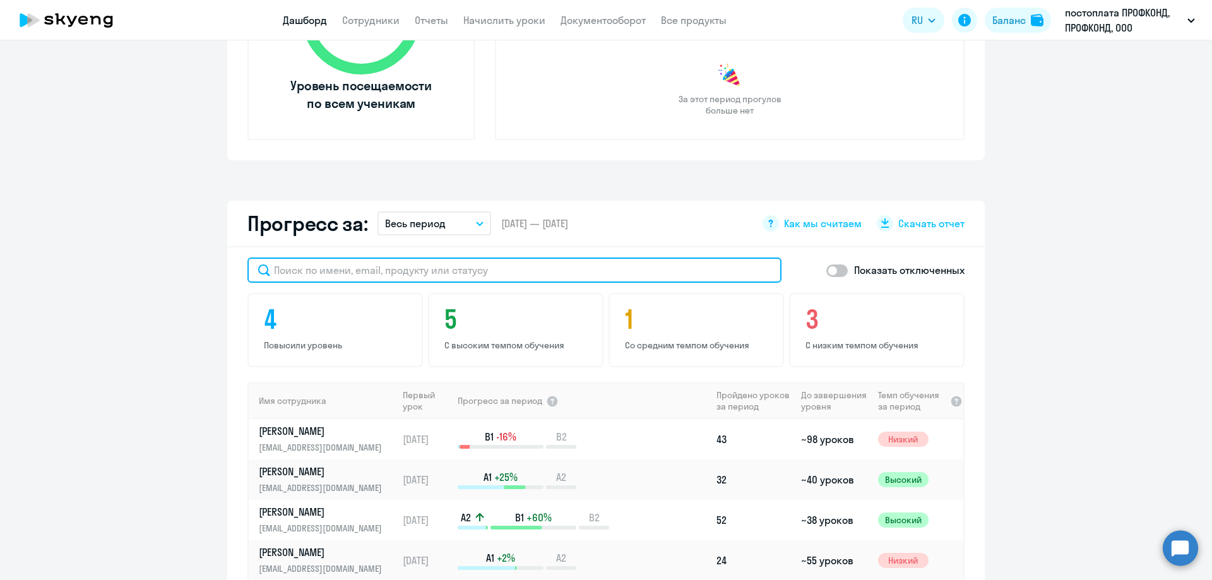
click at [307, 272] on input "text" at bounding box center [514, 270] width 534 height 25
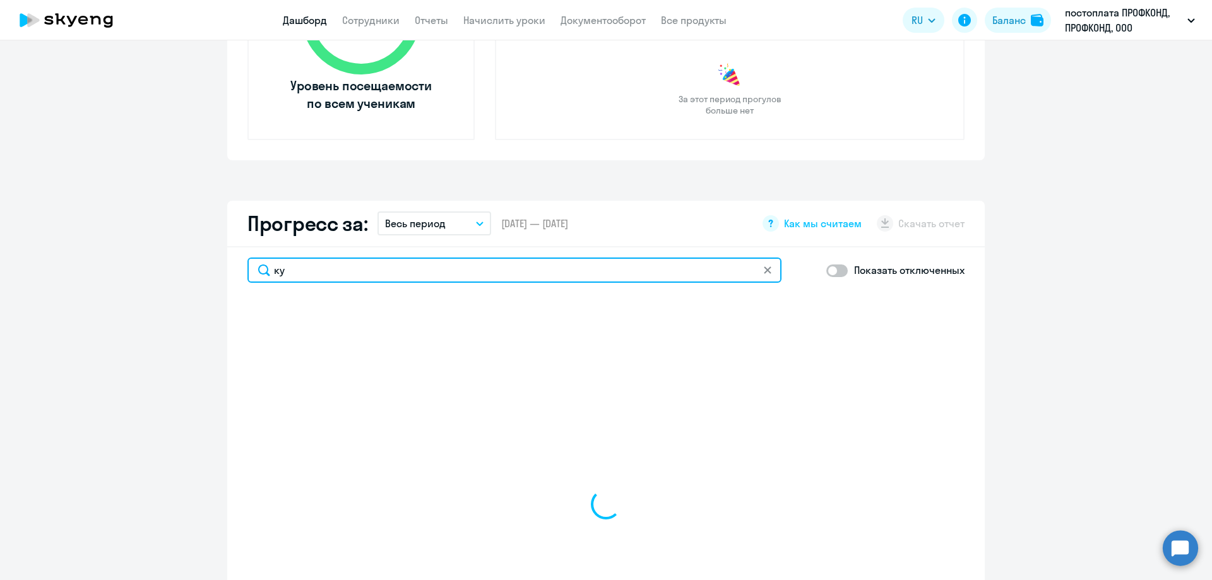
type input "куз"
select select "30"
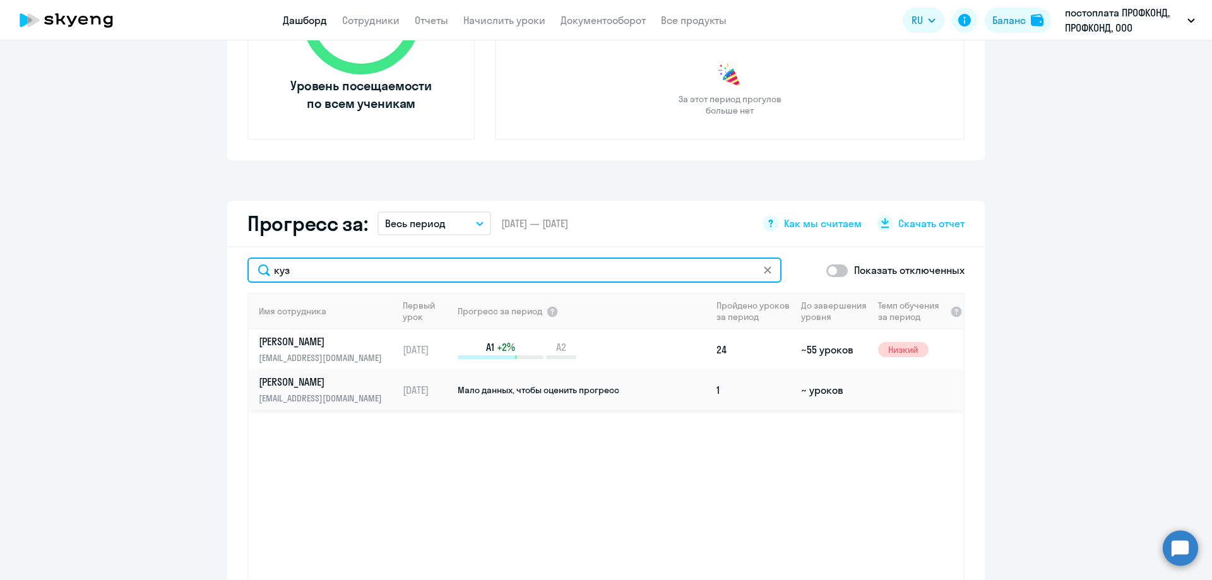
type input "куз"
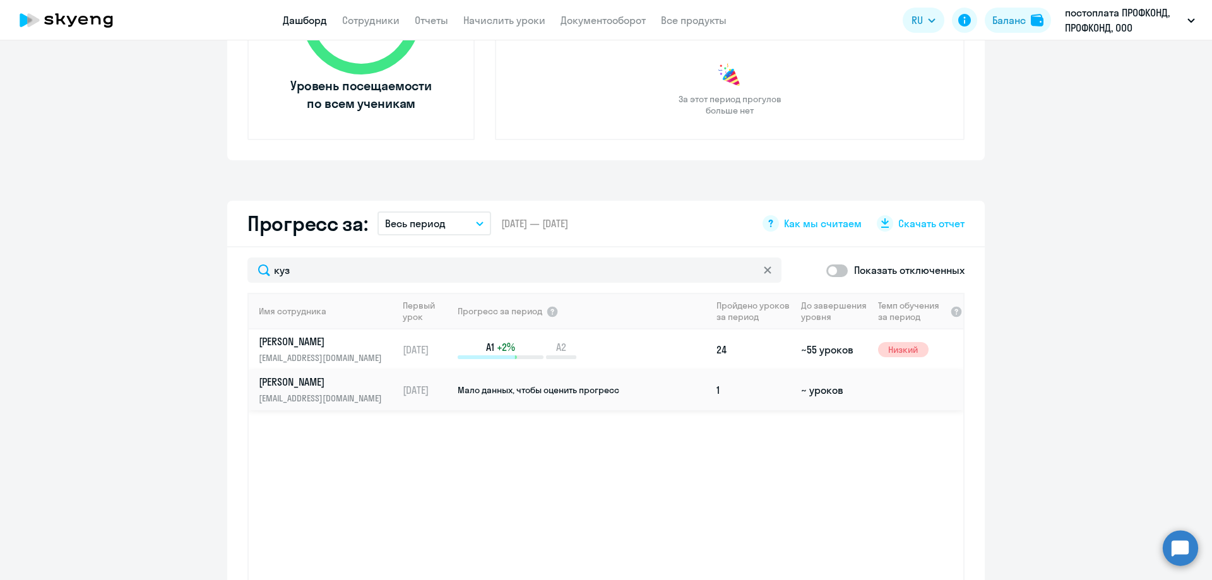
click at [327, 398] on p "[EMAIL_ADDRESS][DOMAIN_NAME]" at bounding box center [324, 398] width 130 height 14
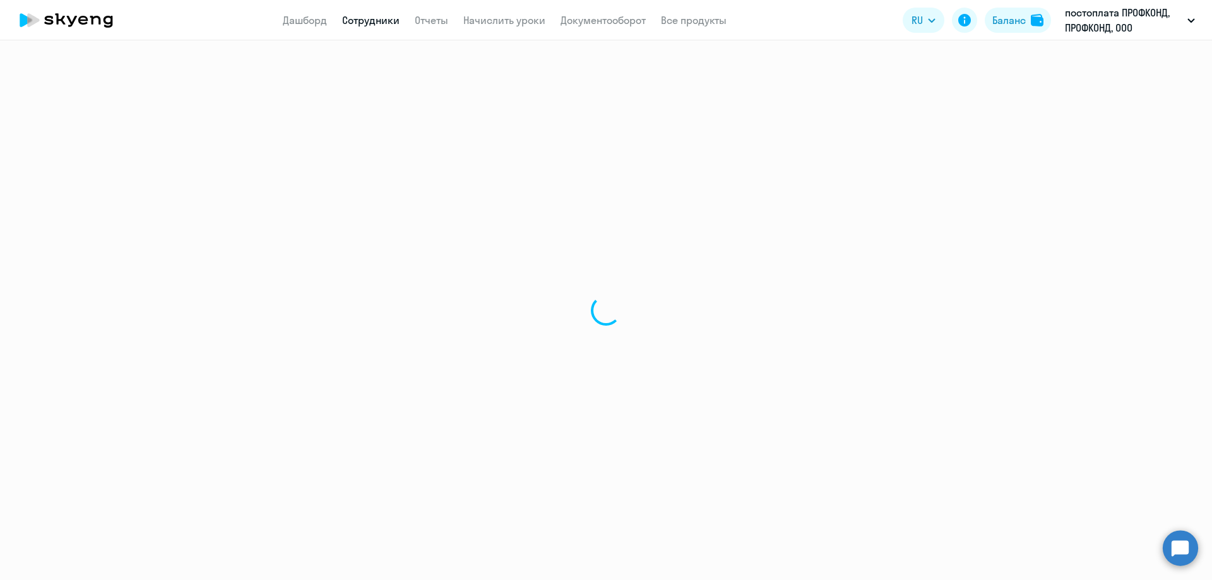
select select "english"
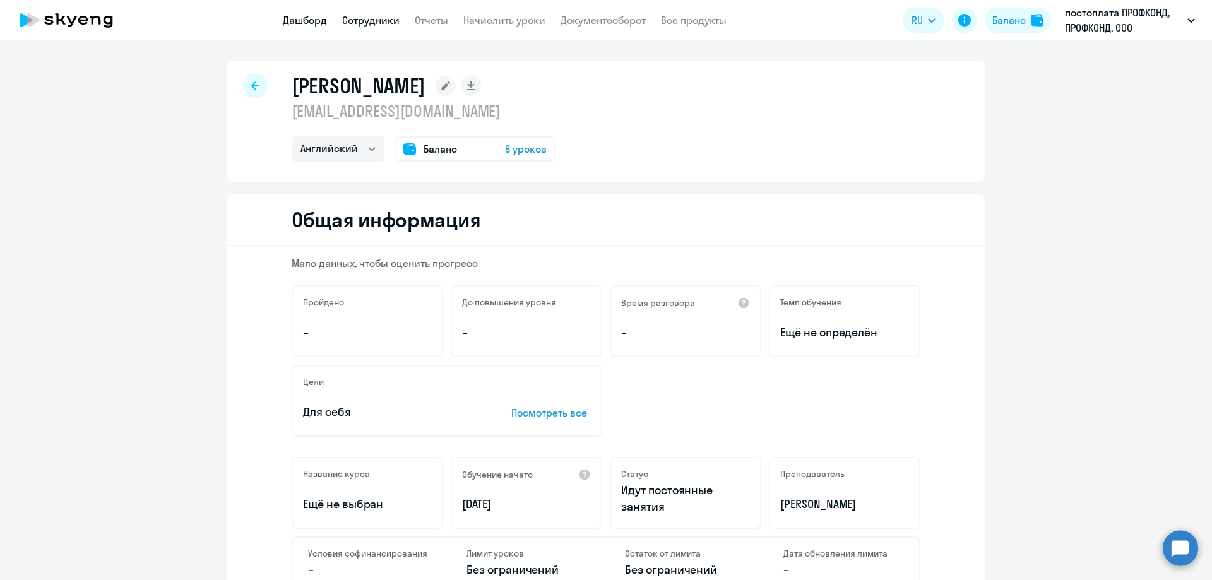
click at [289, 19] on link "Дашборд" at bounding box center [305, 20] width 44 height 13
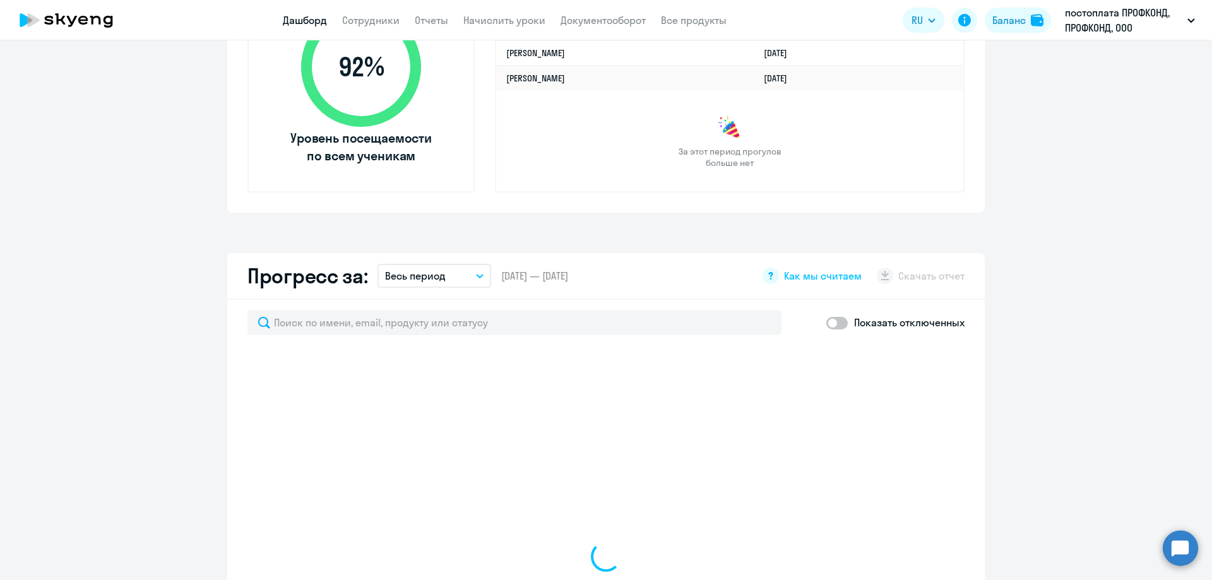
scroll to position [631, 0]
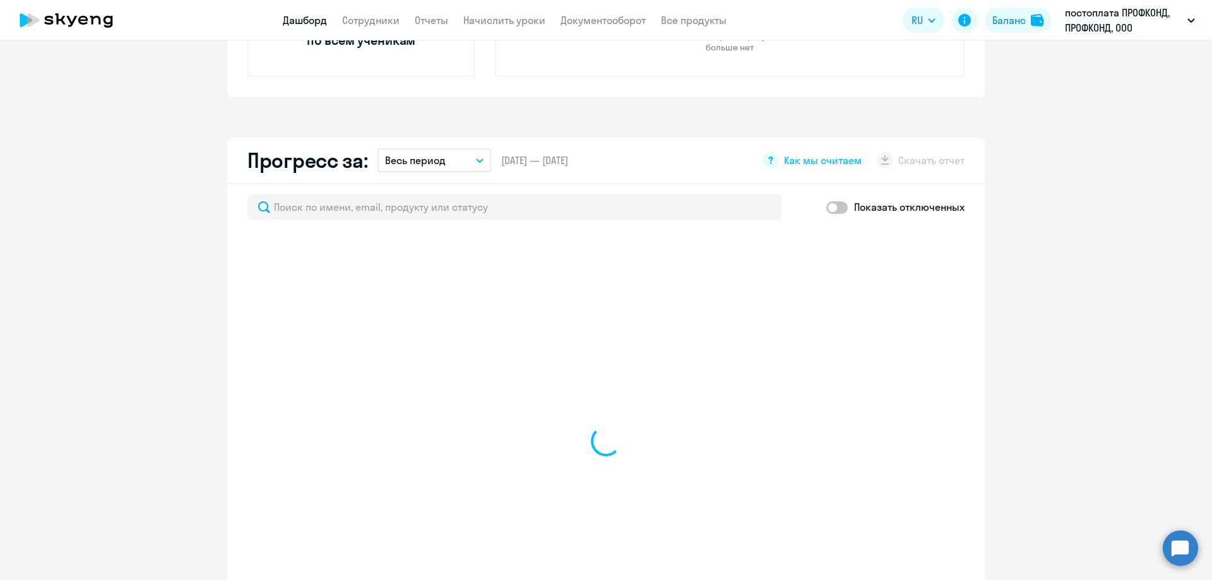
select select "30"
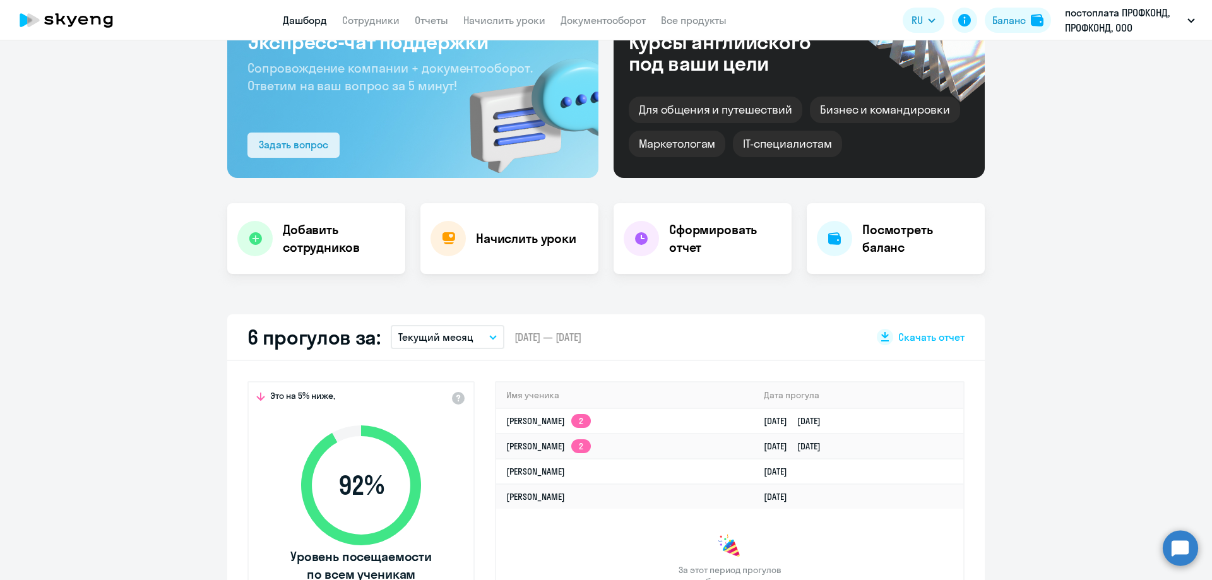
scroll to position [0, 0]
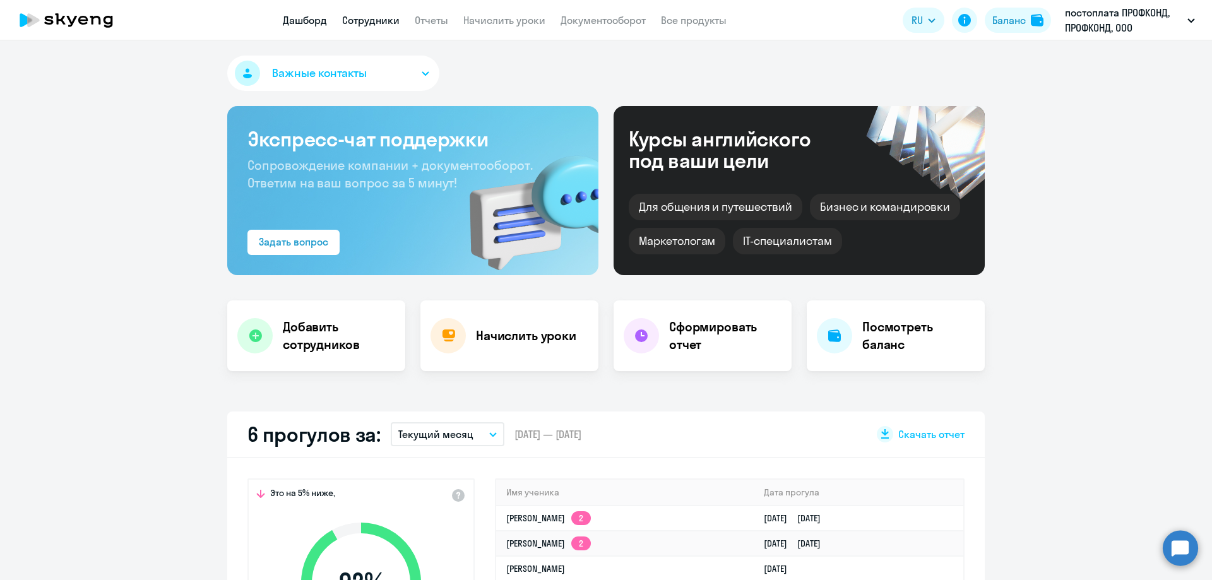
click at [392, 25] on link "Сотрудники" at bounding box center [370, 20] width 57 height 13
select select "30"
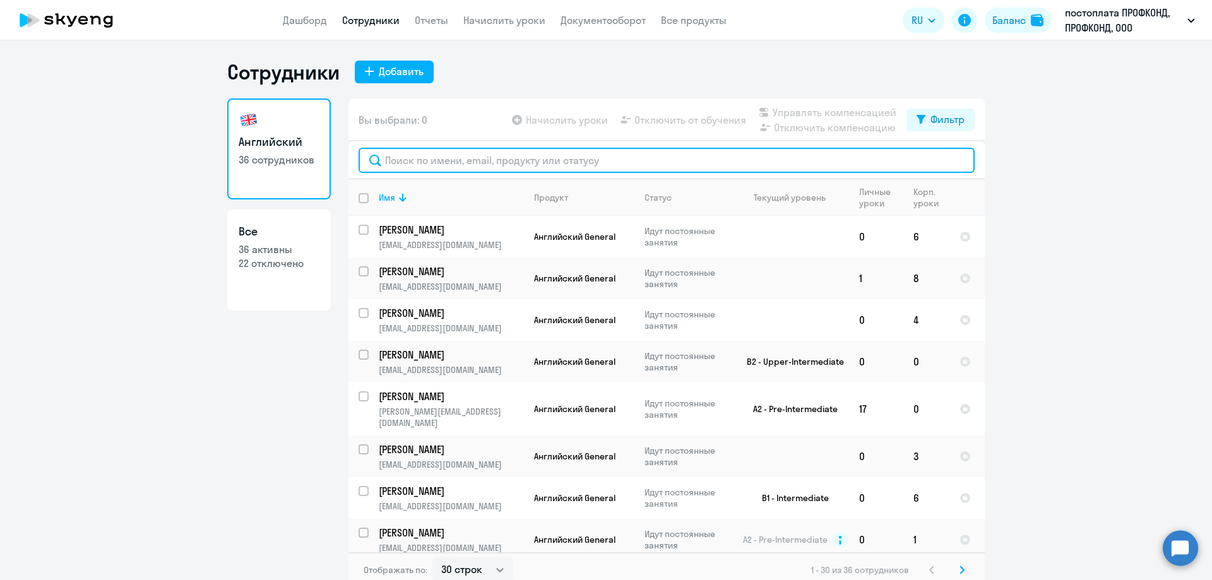
click at [421, 159] on input "text" at bounding box center [667, 160] width 616 height 25
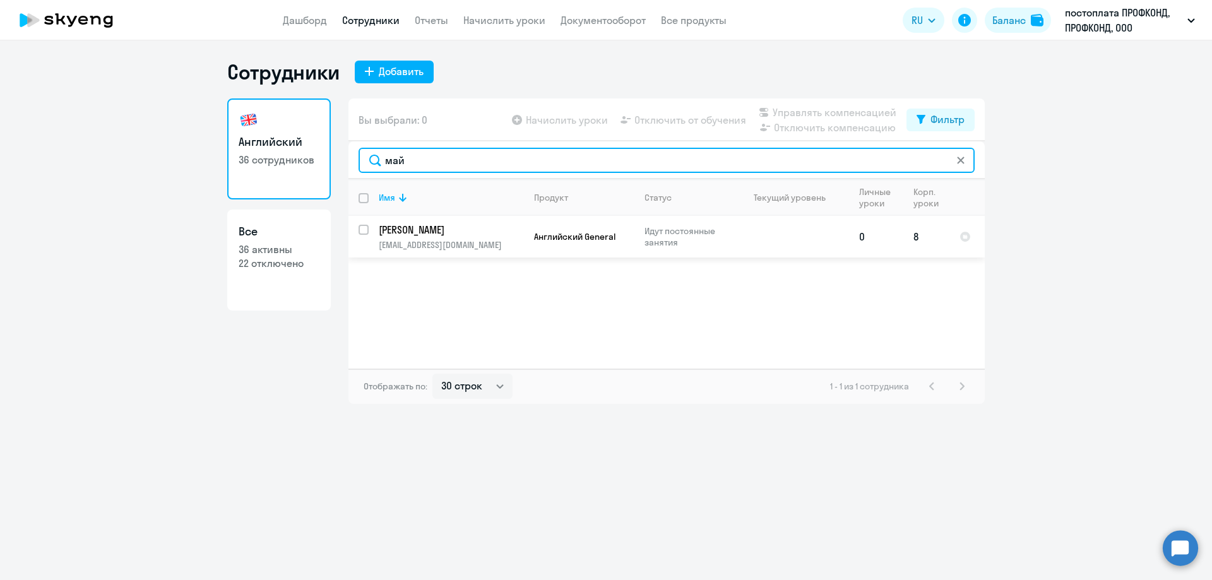
type input "май"
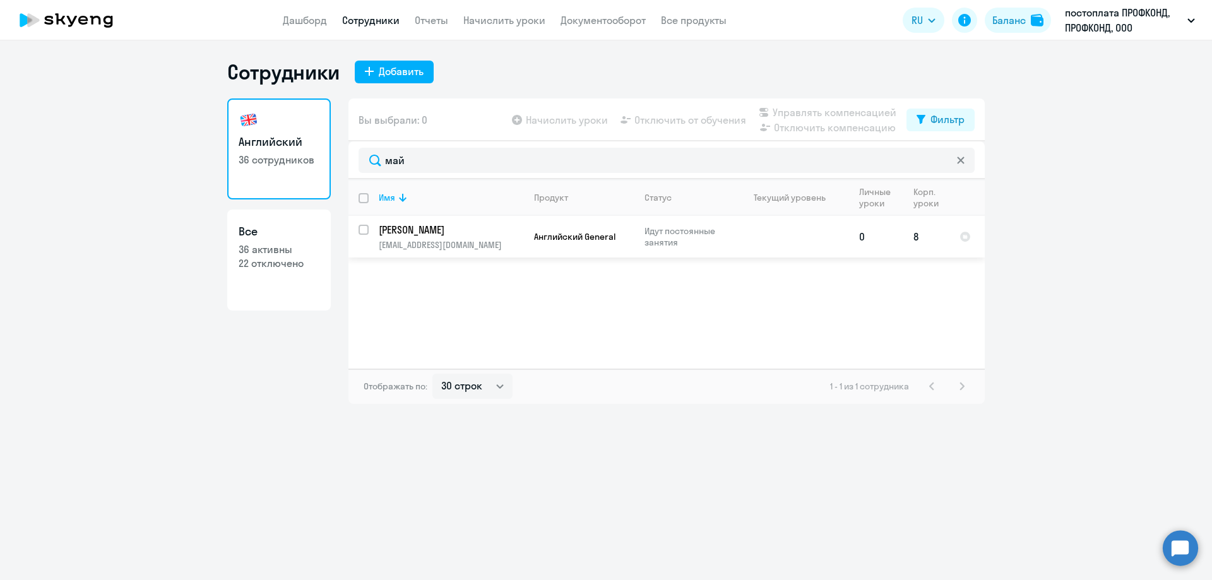
click at [441, 249] on p "[EMAIL_ADDRESS][DOMAIN_NAME]" at bounding box center [451, 244] width 145 height 11
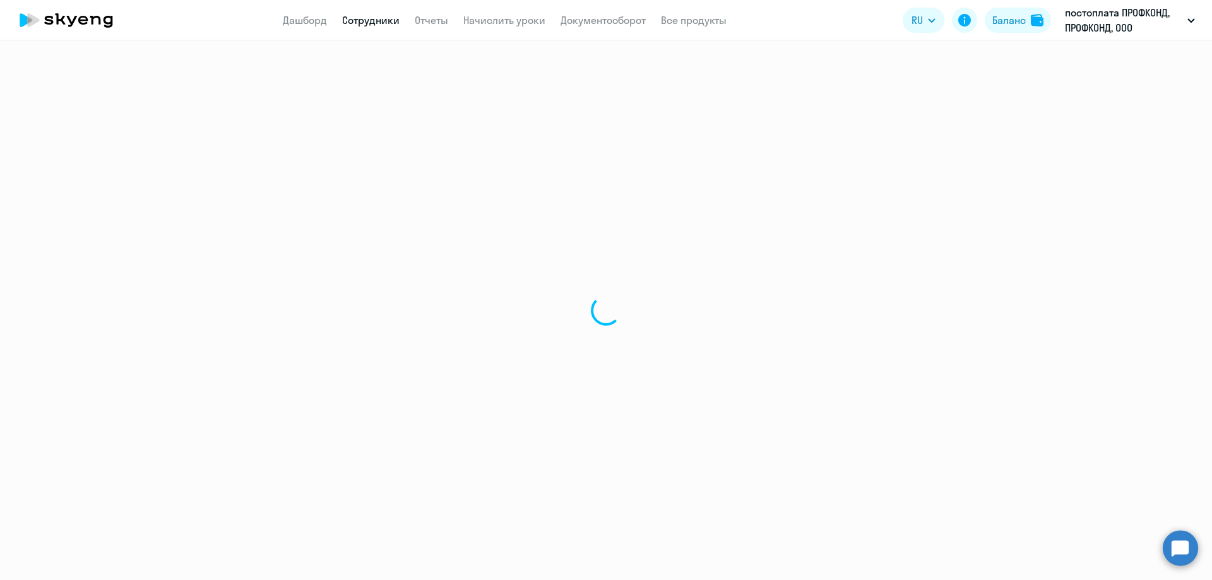
select select "english"
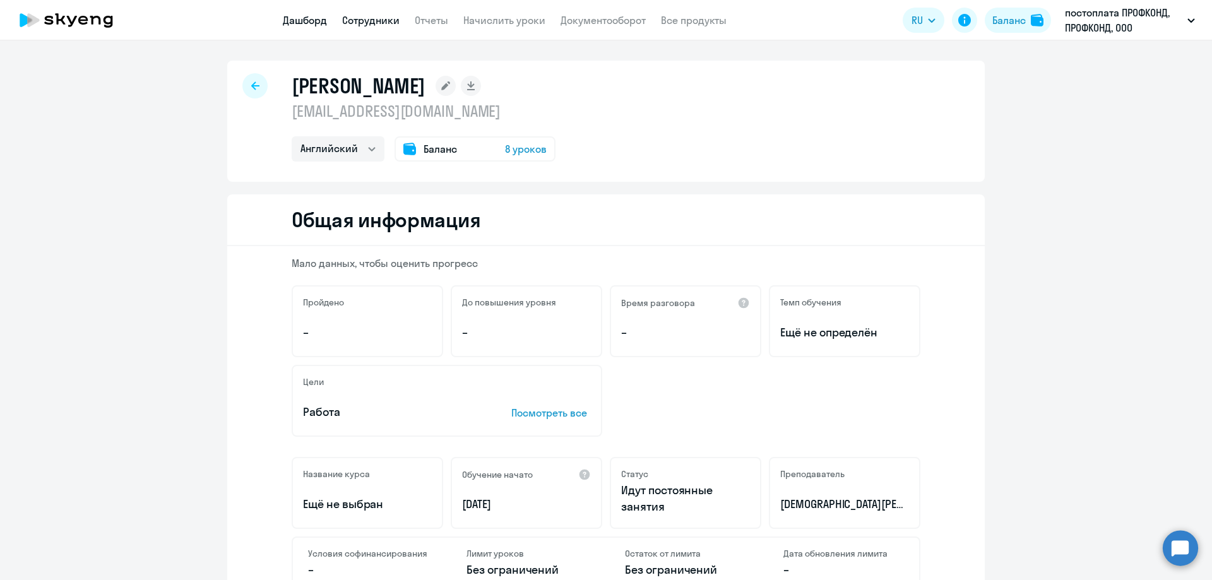
click at [306, 20] on link "Дашборд" at bounding box center [305, 20] width 44 height 13
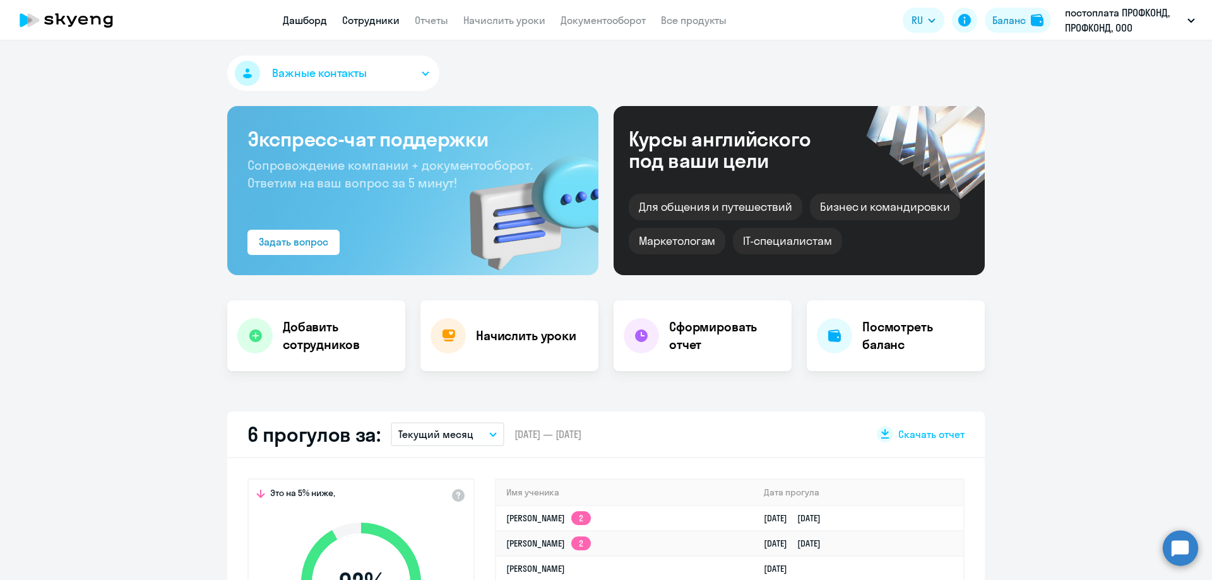
click at [374, 20] on link "Сотрудники" at bounding box center [370, 20] width 57 height 13
select select "30"
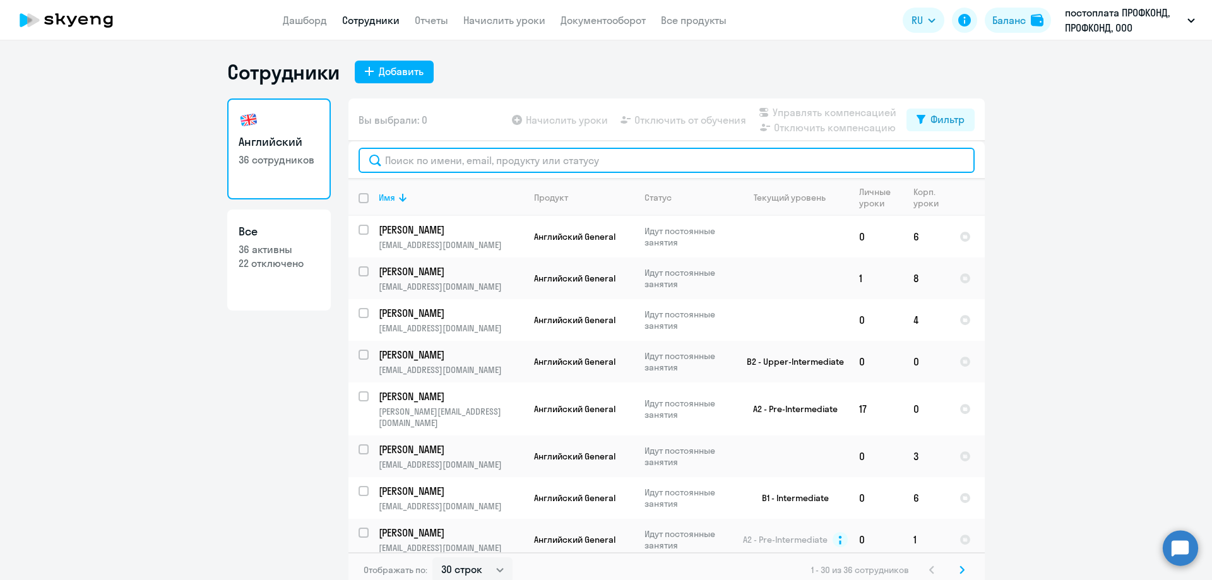
click at [401, 159] on input "text" at bounding box center [667, 160] width 616 height 25
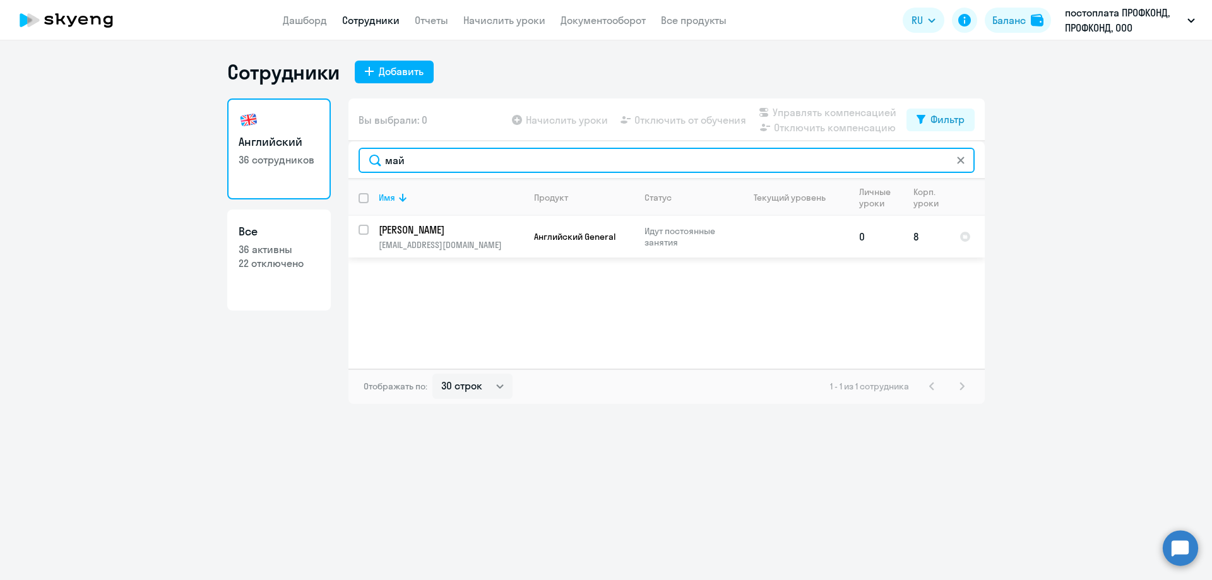
type input "май"
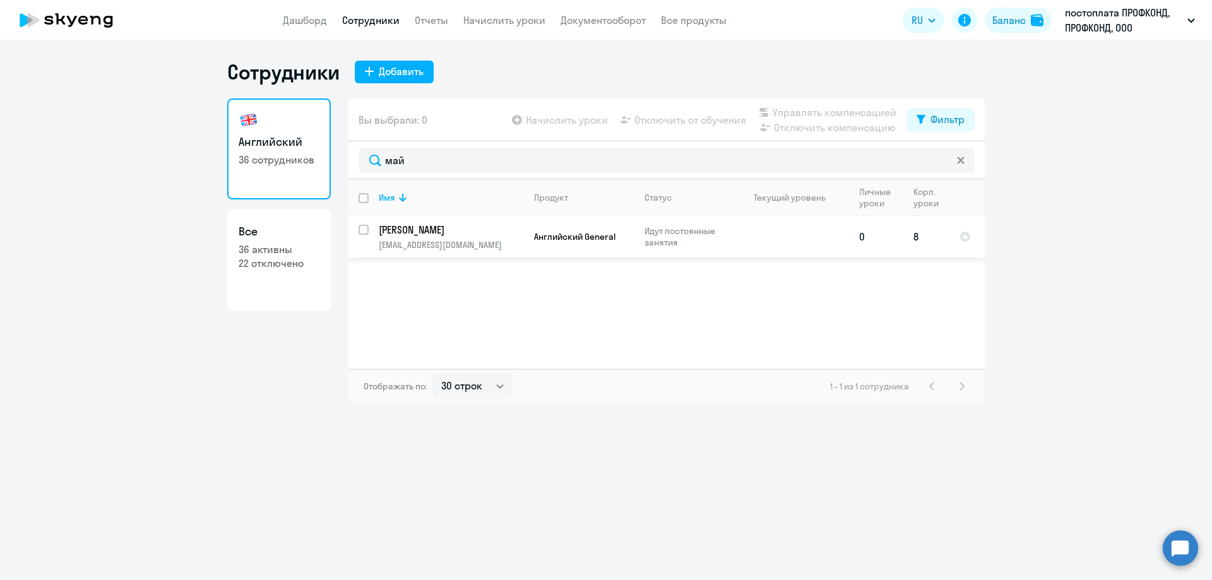
click at [360, 234] on input "select row 39879452" at bounding box center [371, 237] width 25 height 25
checkbox input "true"
click at [671, 121] on span "Отключить от обучения" at bounding box center [691, 119] width 112 height 15
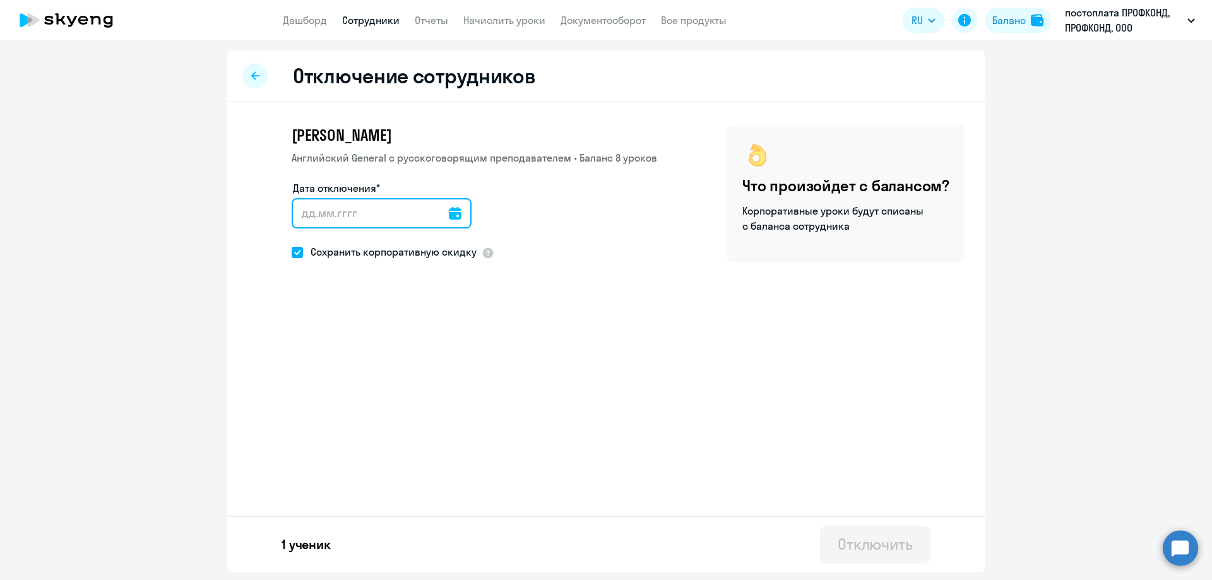
click at [359, 216] on input "Дата отключения*" at bounding box center [382, 213] width 180 height 30
type input "[DATE]"
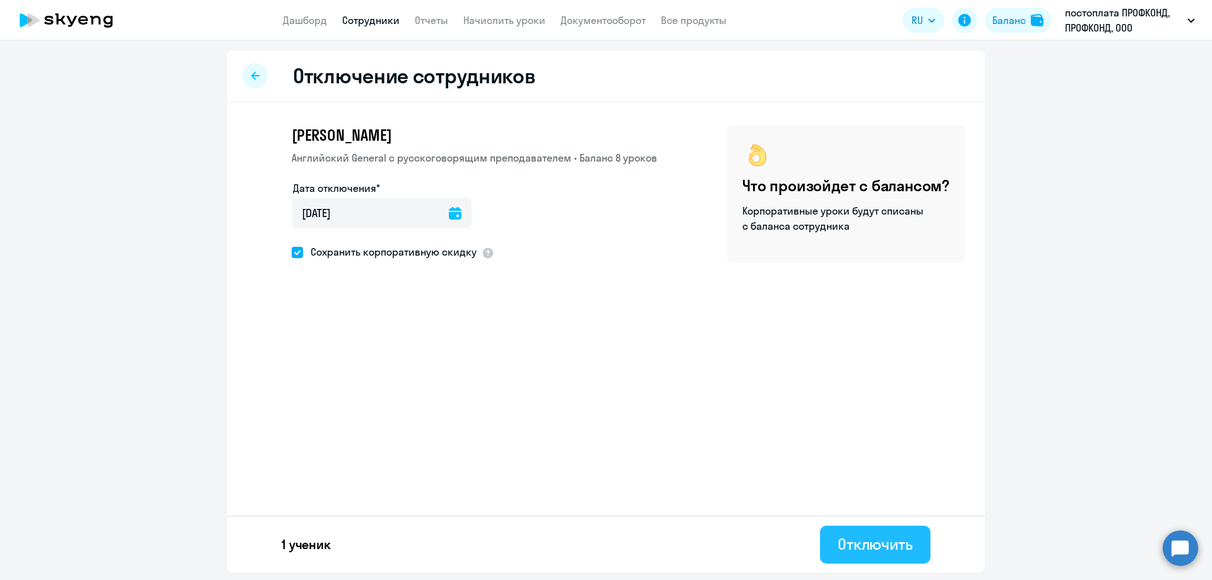
click at [860, 542] on div "Отключить" at bounding box center [875, 544] width 75 height 20
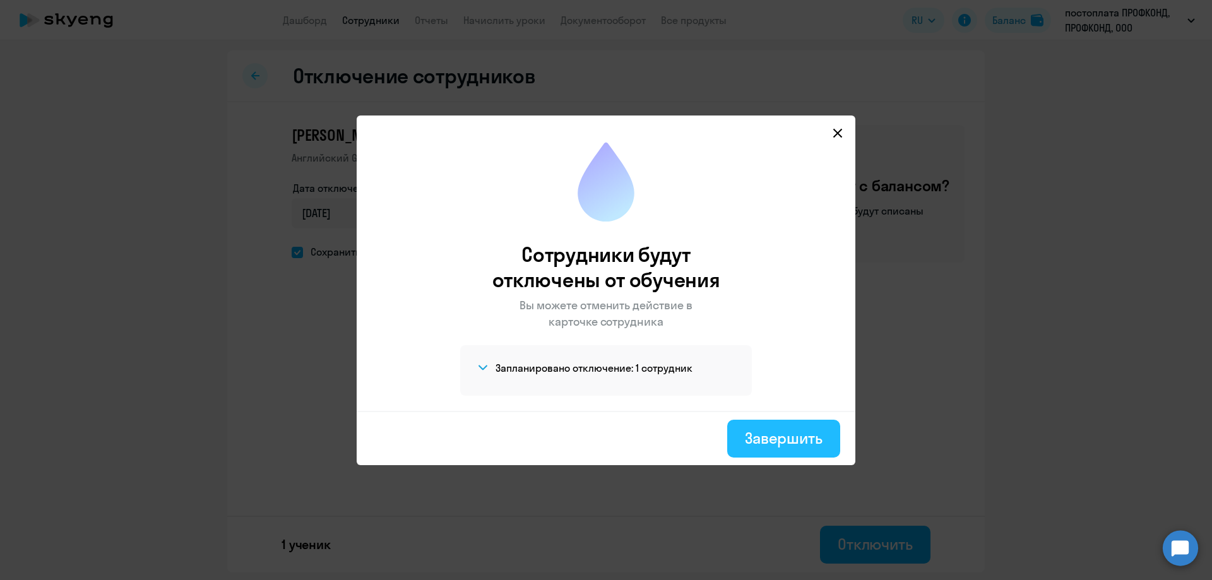
click at [756, 443] on div "Завершить" at bounding box center [784, 438] width 78 height 20
select select "30"
